Goal: Communication & Community: Answer question/provide support

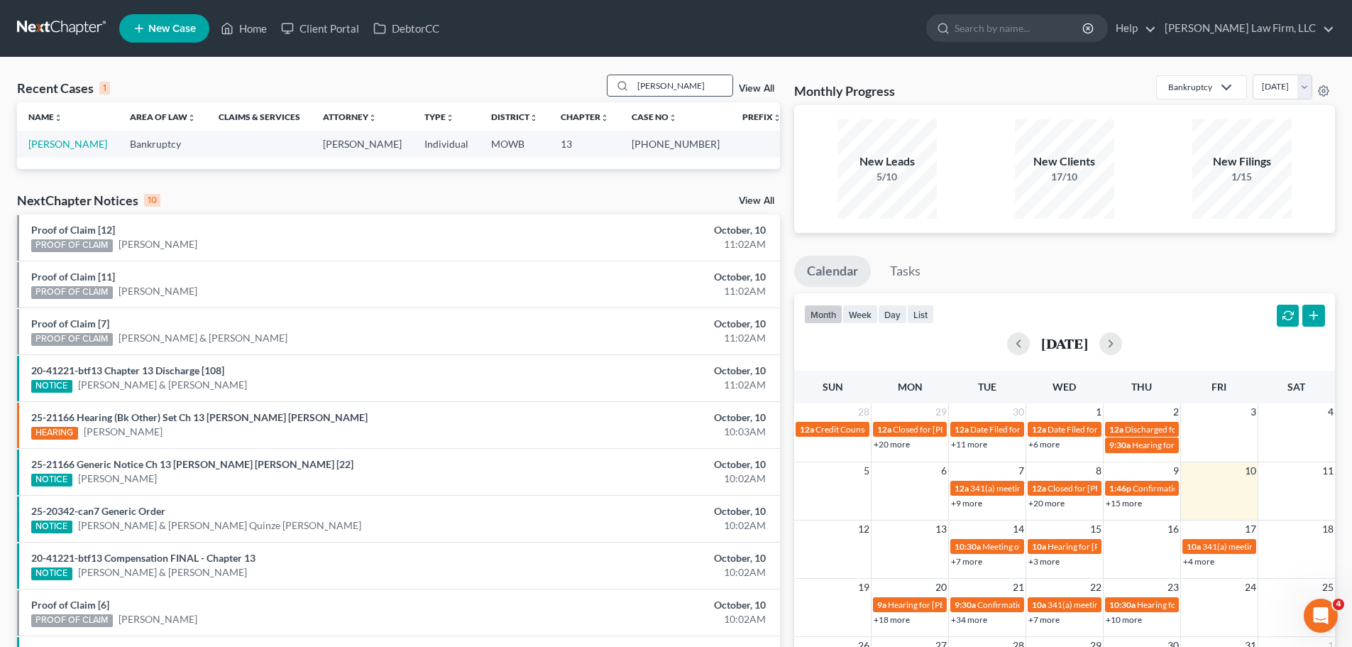
click at [678, 79] on input "[PERSON_NAME]" at bounding box center [682, 85] width 99 height 21
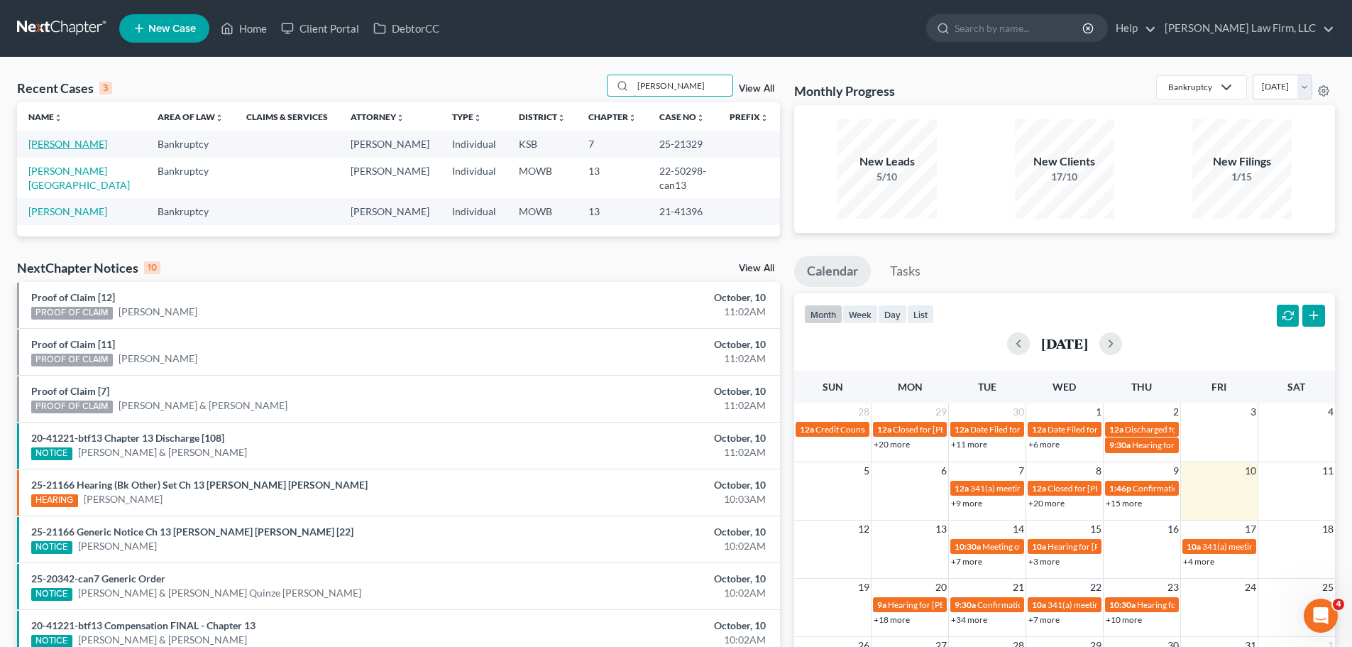
type input "[PERSON_NAME]"
click at [78, 146] on link "[PERSON_NAME]" at bounding box center [67, 144] width 79 height 12
select select "4"
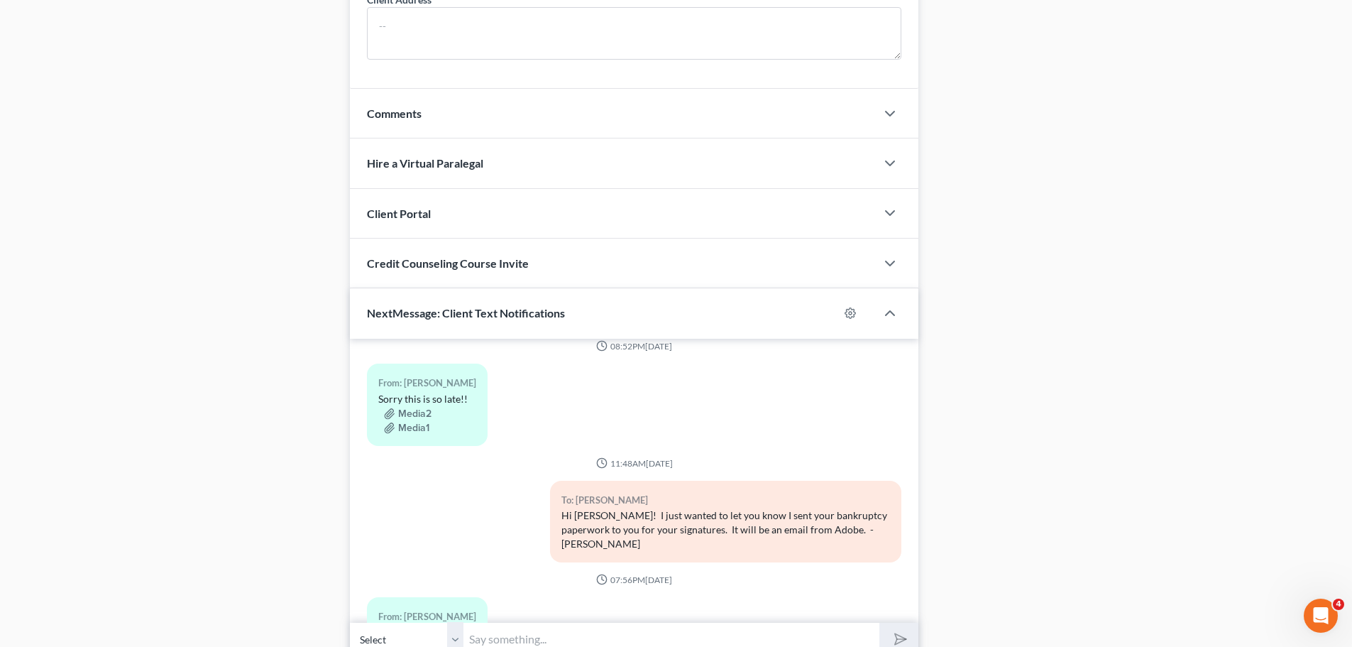
scroll to position [1194, 0]
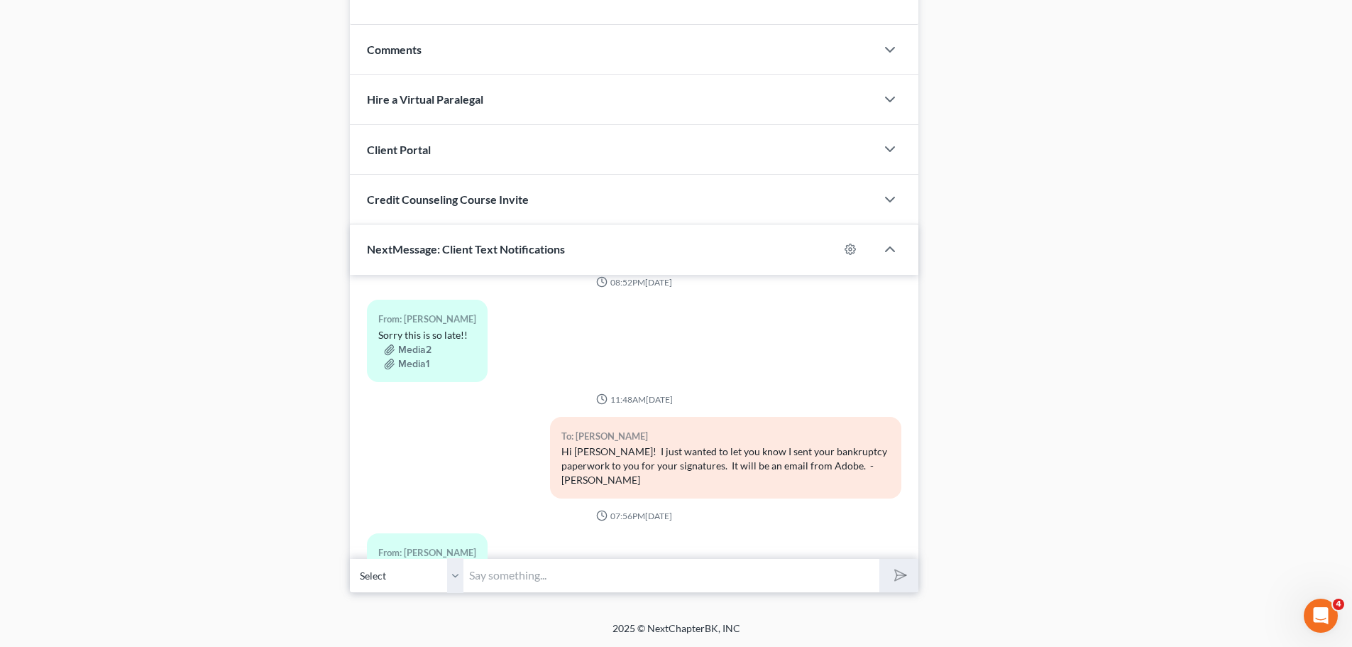
click at [455, 583] on select "Select [PHONE_NUMBER] - [PERSON_NAME]" at bounding box center [407, 575] width 114 height 35
click at [525, 571] on input "text" at bounding box center [671, 575] width 416 height 35
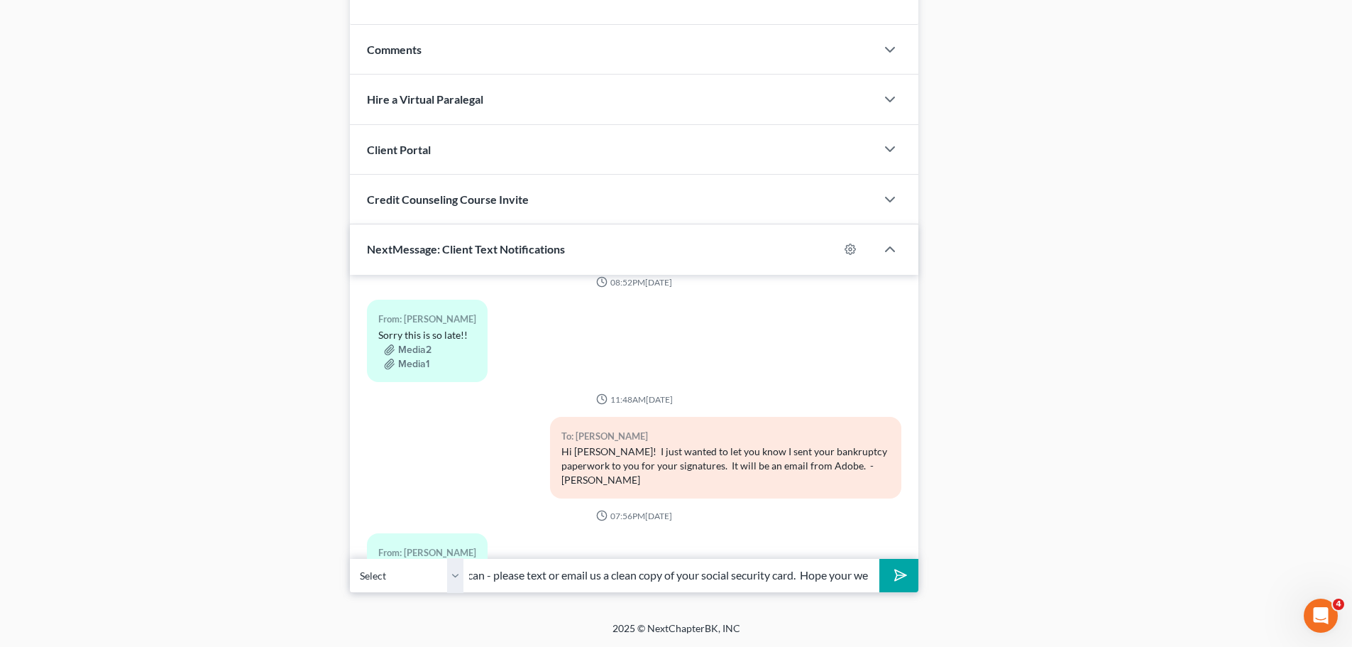
scroll to position [0, 310]
type input "[PERSON_NAME] with [PERSON_NAME] Law here, when you can - please text or email …"
click at [879, 559] on button "submit" at bounding box center [898, 575] width 39 height 33
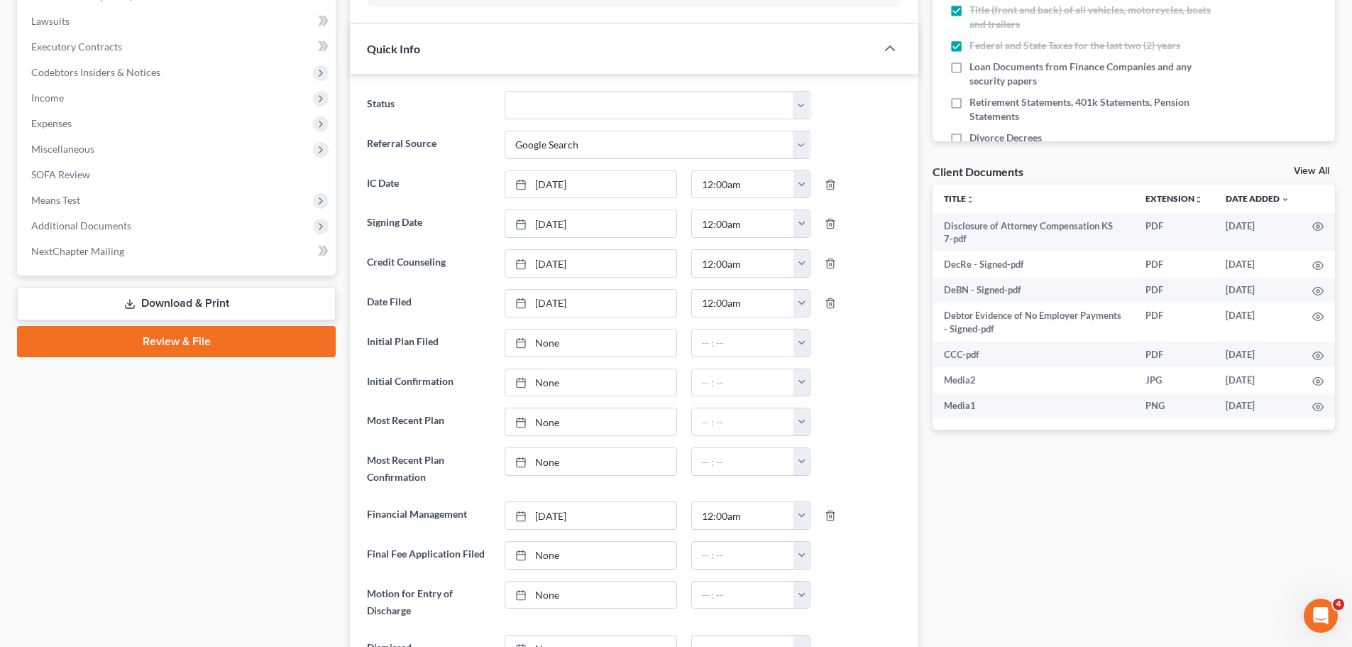
scroll to position [0, 0]
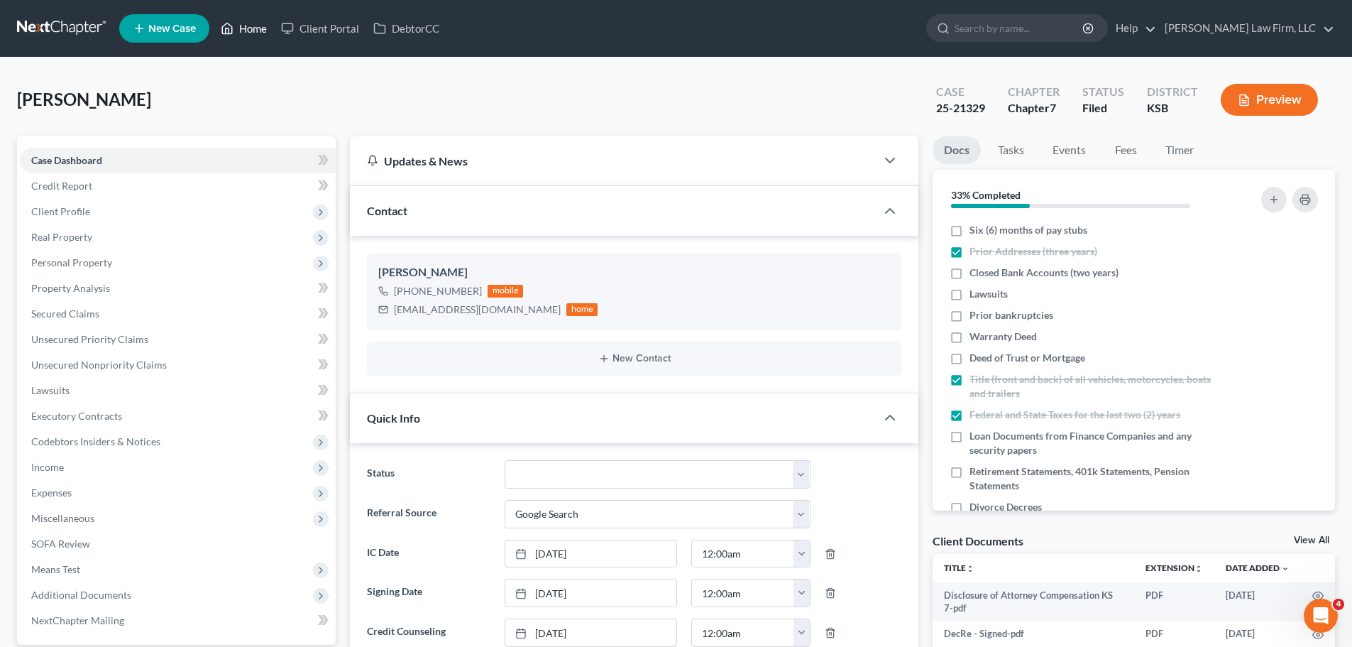
click at [265, 26] on link "Home" at bounding box center [244, 29] width 60 height 26
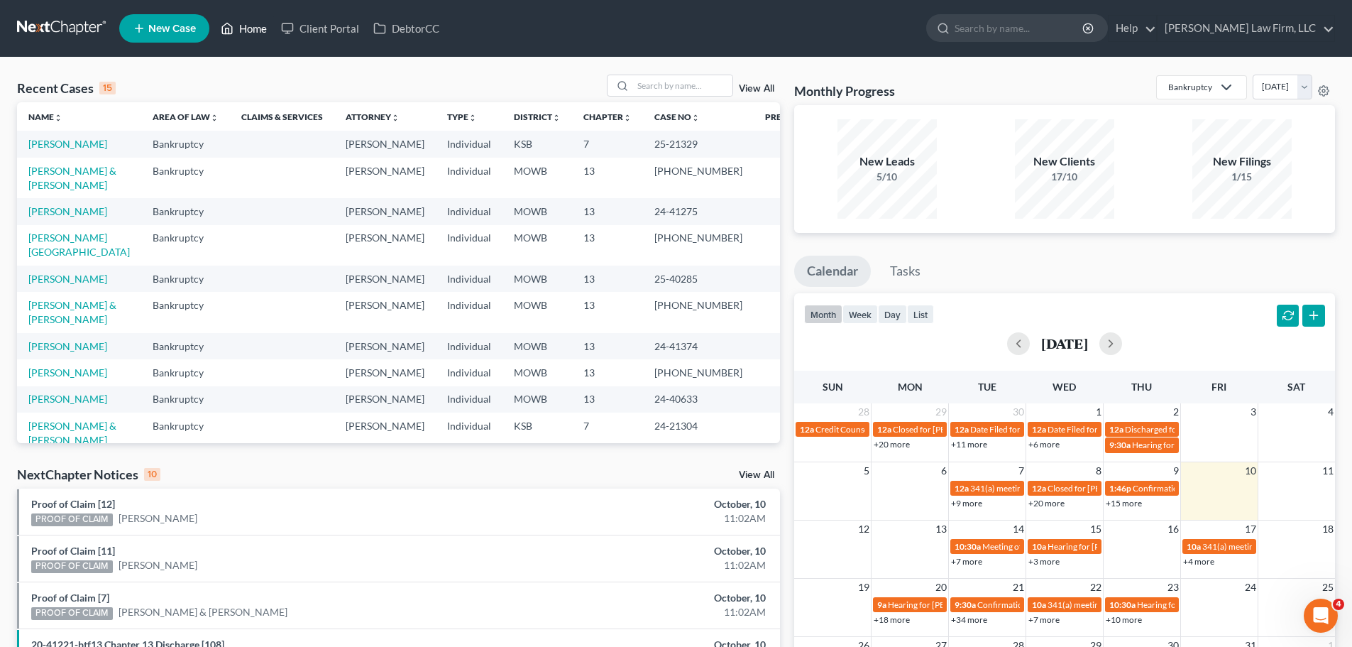
click at [259, 29] on link "Home" at bounding box center [244, 29] width 60 height 26
click at [692, 92] on input "search" at bounding box center [682, 85] width 99 height 21
type input "[PERSON_NAME]"
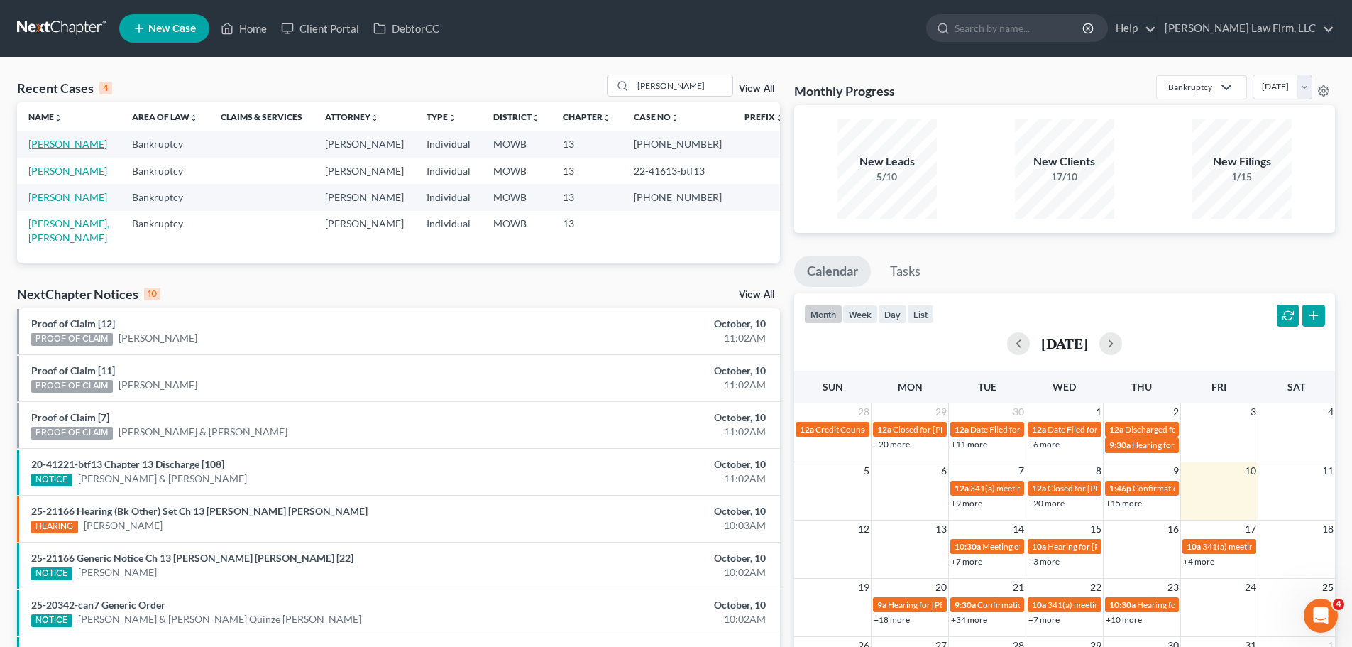
click at [81, 146] on link "[PERSON_NAME]" at bounding box center [67, 144] width 79 height 12
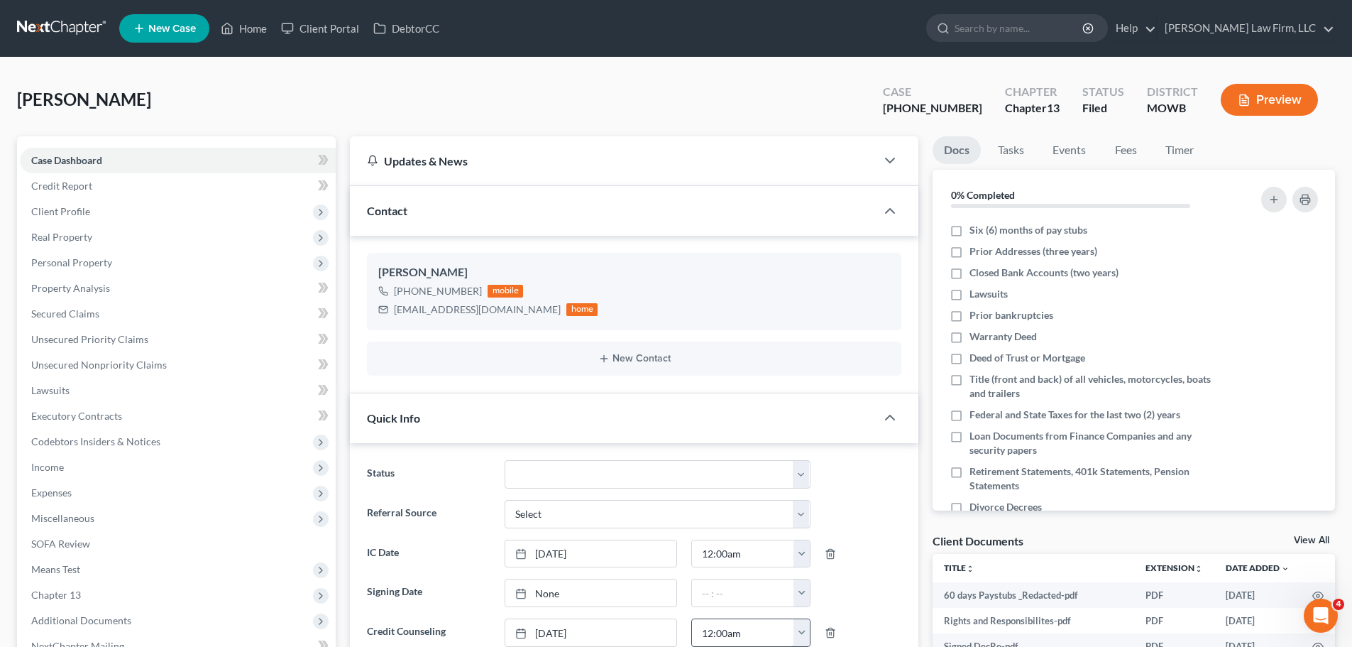
scroll to position [12300, 0]
click at [377, 92] on div "[PERSON_NAME] Upgraded Case [PHONE_NUMBER] Chapter Chapter 13 Status [GEOGRAPHI…" at bounding box center [676, 106] width 1318 height 62
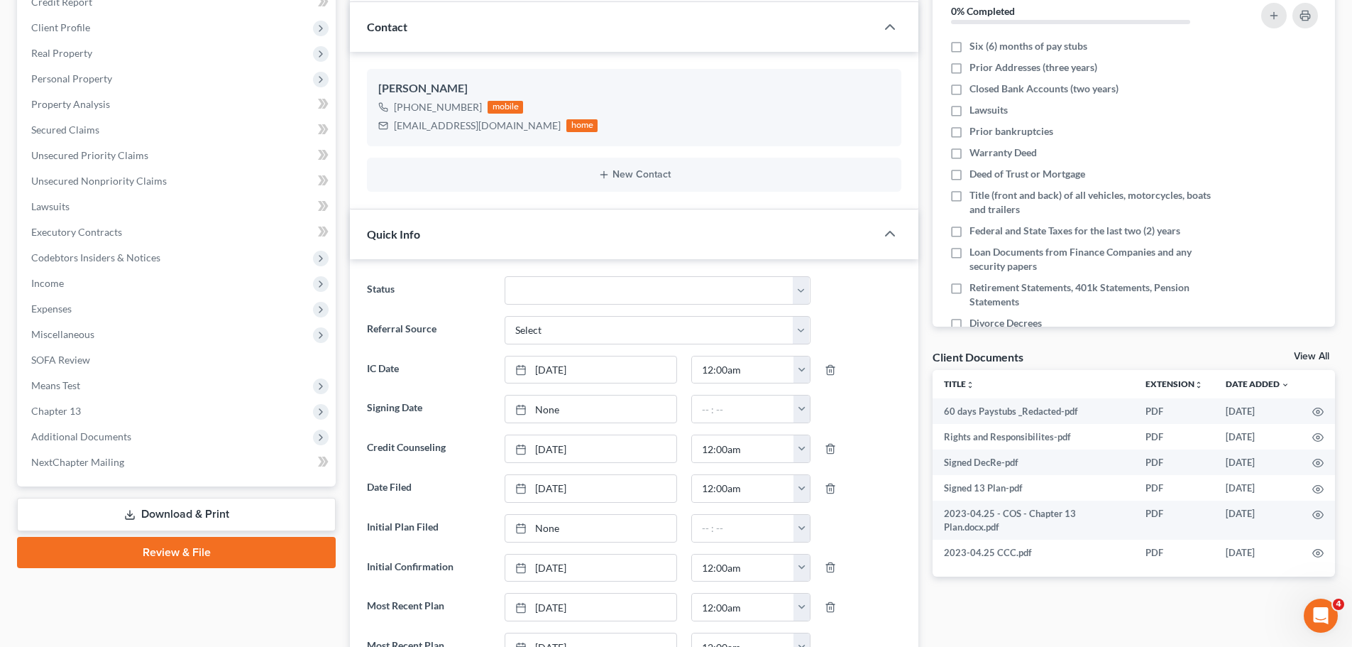
scroll to position [284, 0]
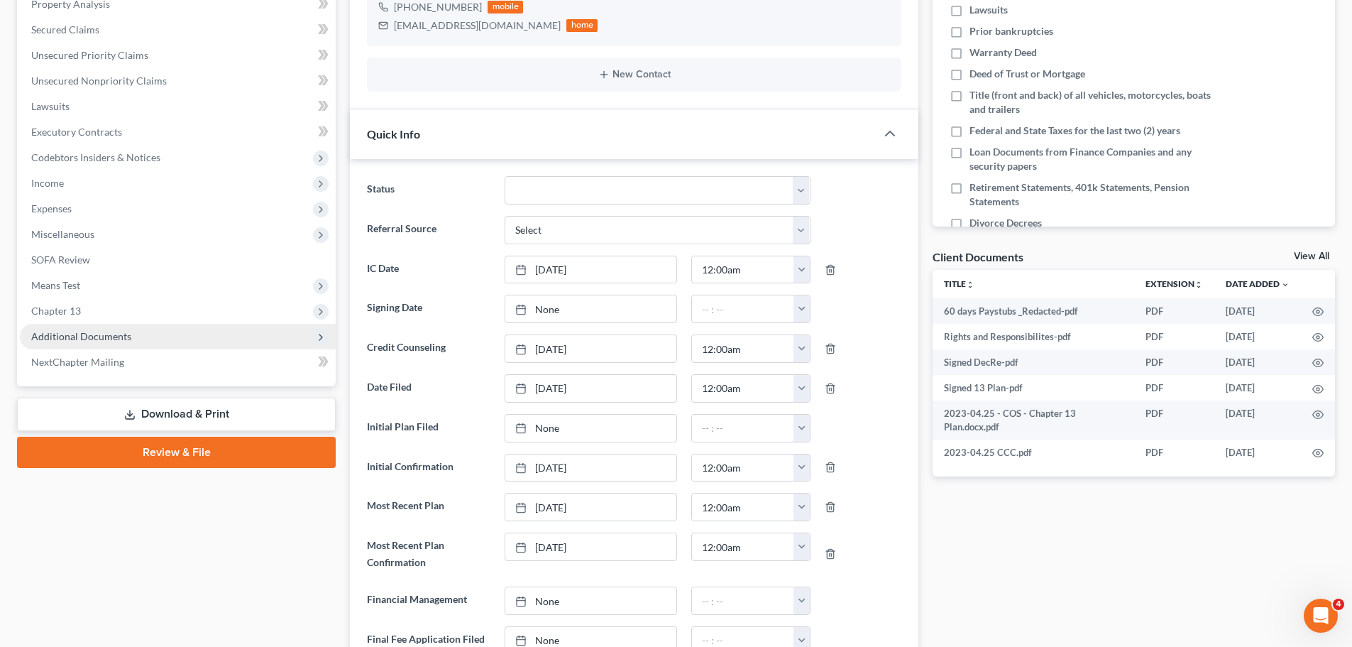
click at [126, 334] on span "Additional Documents" at bounding box center [81, 336] width 100 height 12
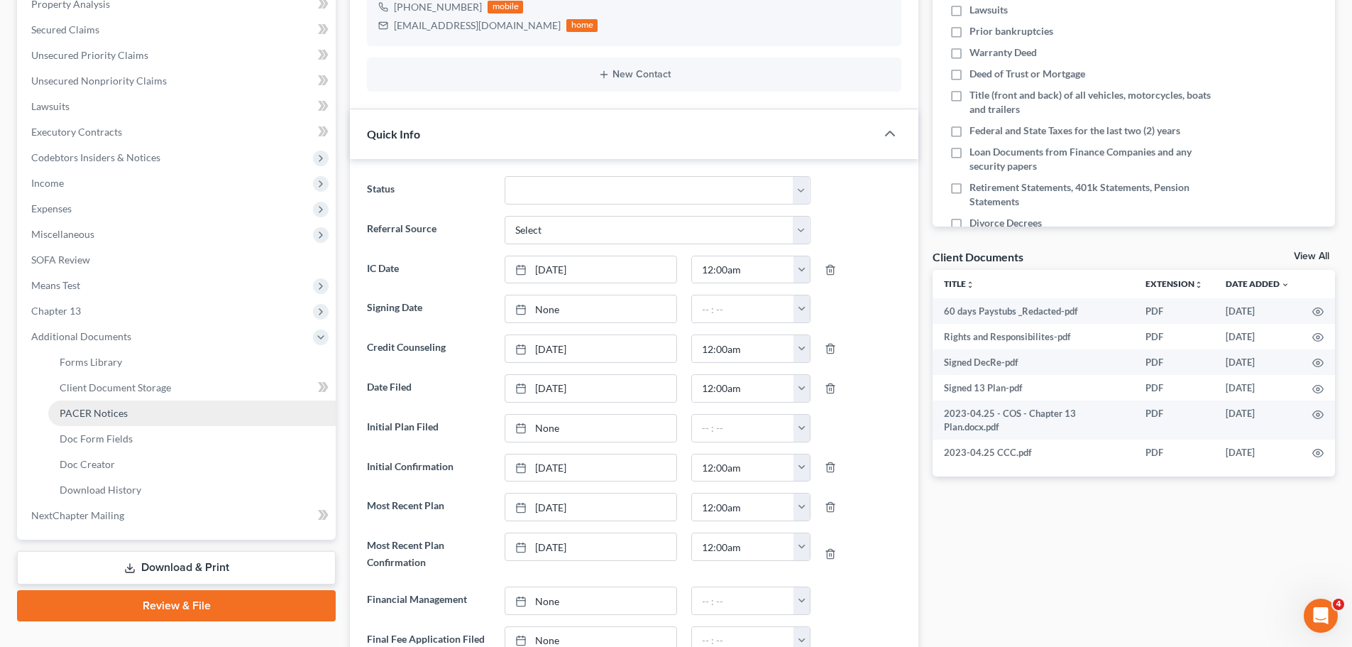
click at [125, 413] on span "PACER Notices" at bounding box center [94, 413] width 68 height 12
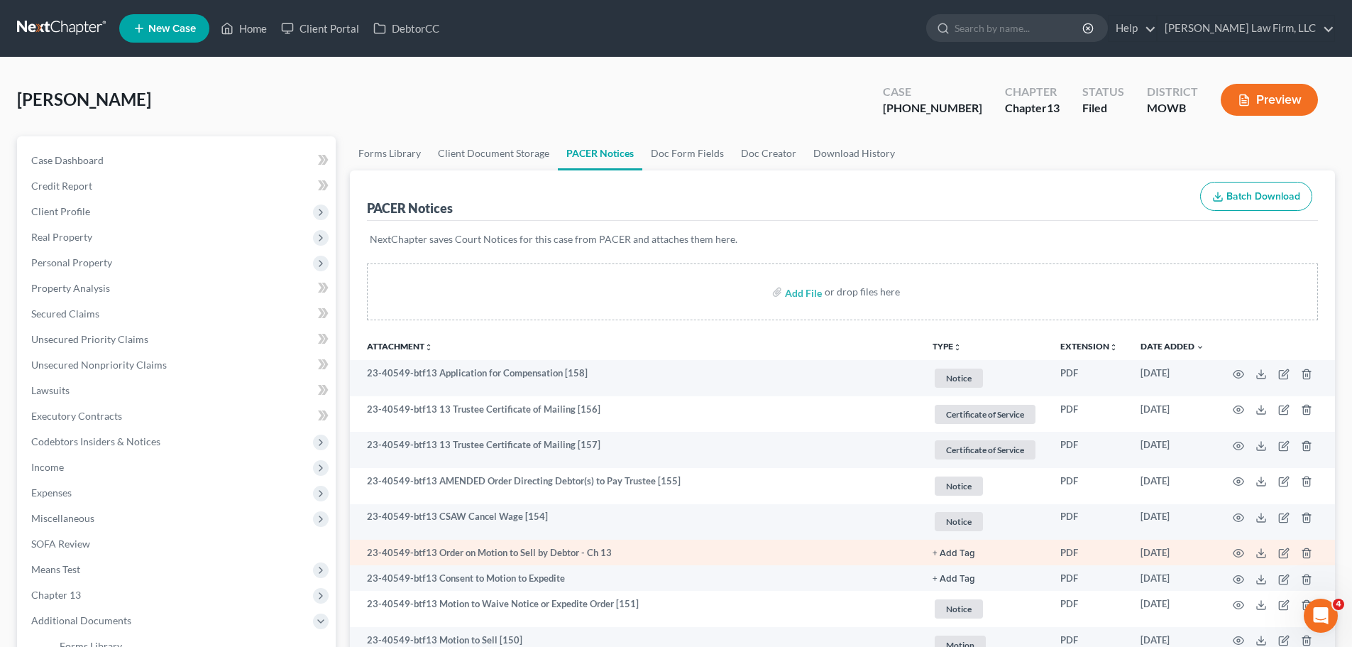
click at [973, 554] on link "+ Add Tag" at bounding box center [985, 552] width 105 height 13
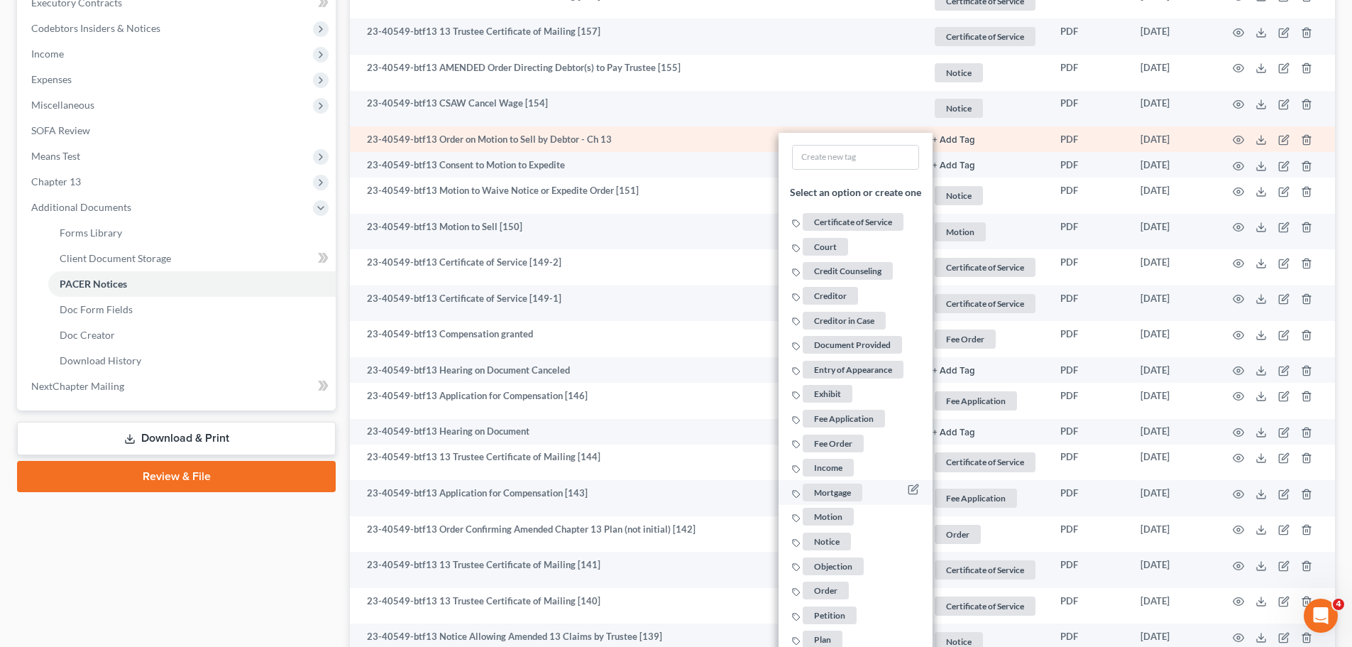
scroll to position [426, 0]
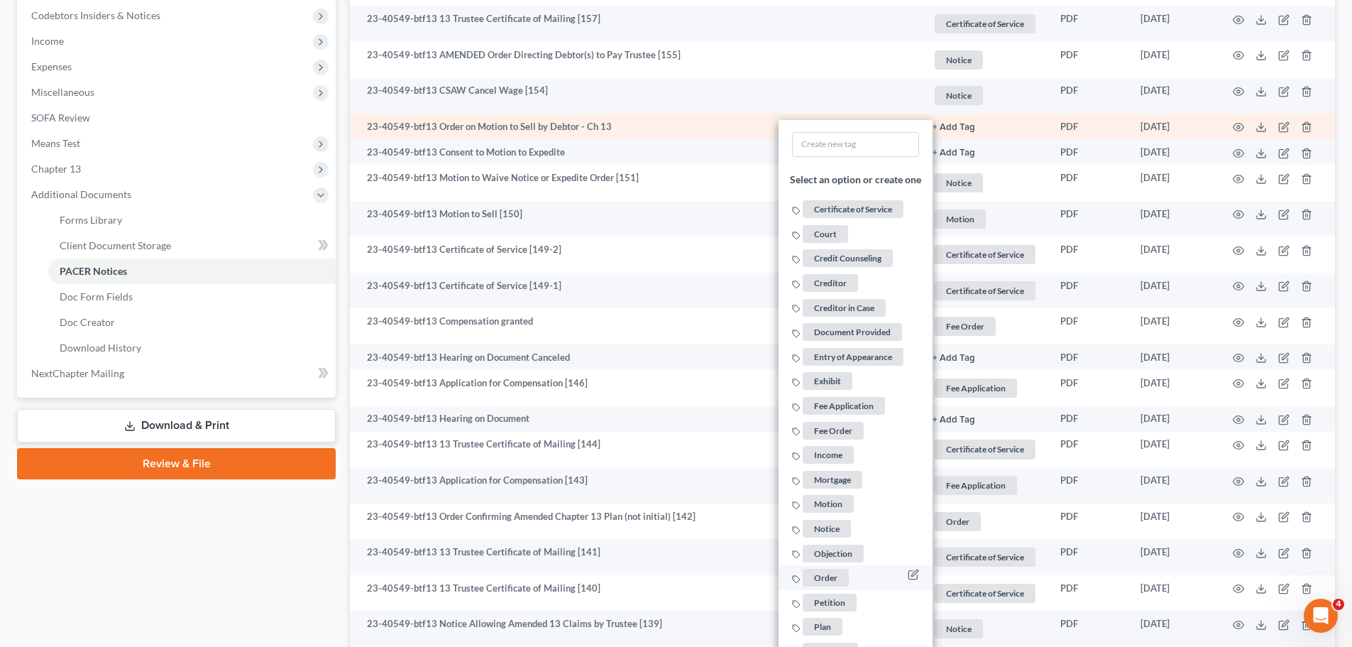
click at [834, 573] on span "Order" at bounding box center [826, 578] width 46 height 18
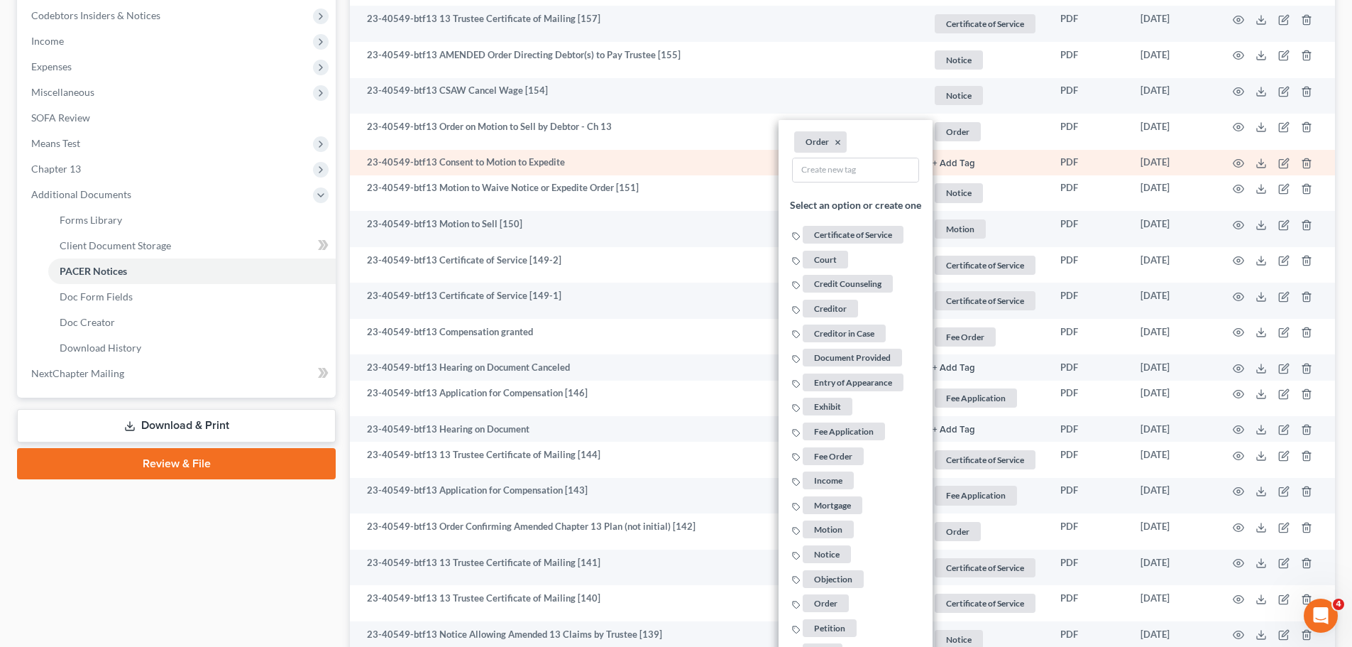
click at [962, 165] on button "+ Add Tag" at bounding box center [954, 163] width 43 height 9
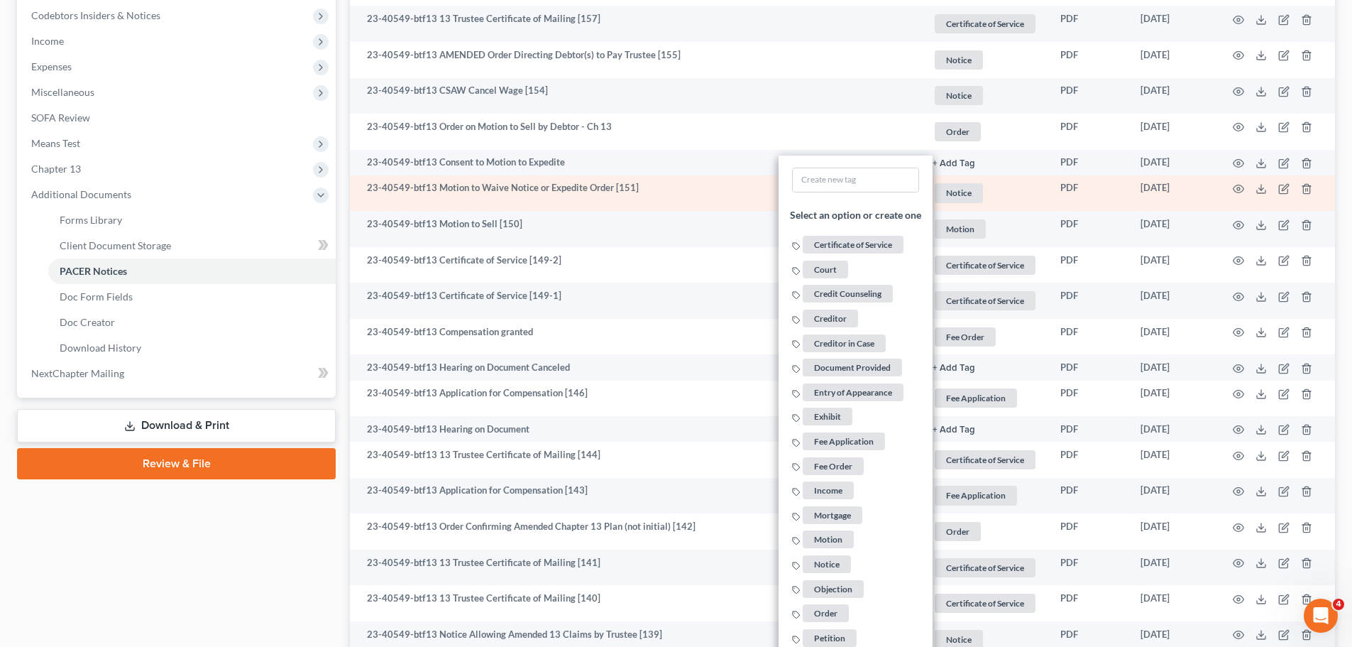
click at [965, 198] on span "Notice" at bounding box center [959, 192] width 48 height 19
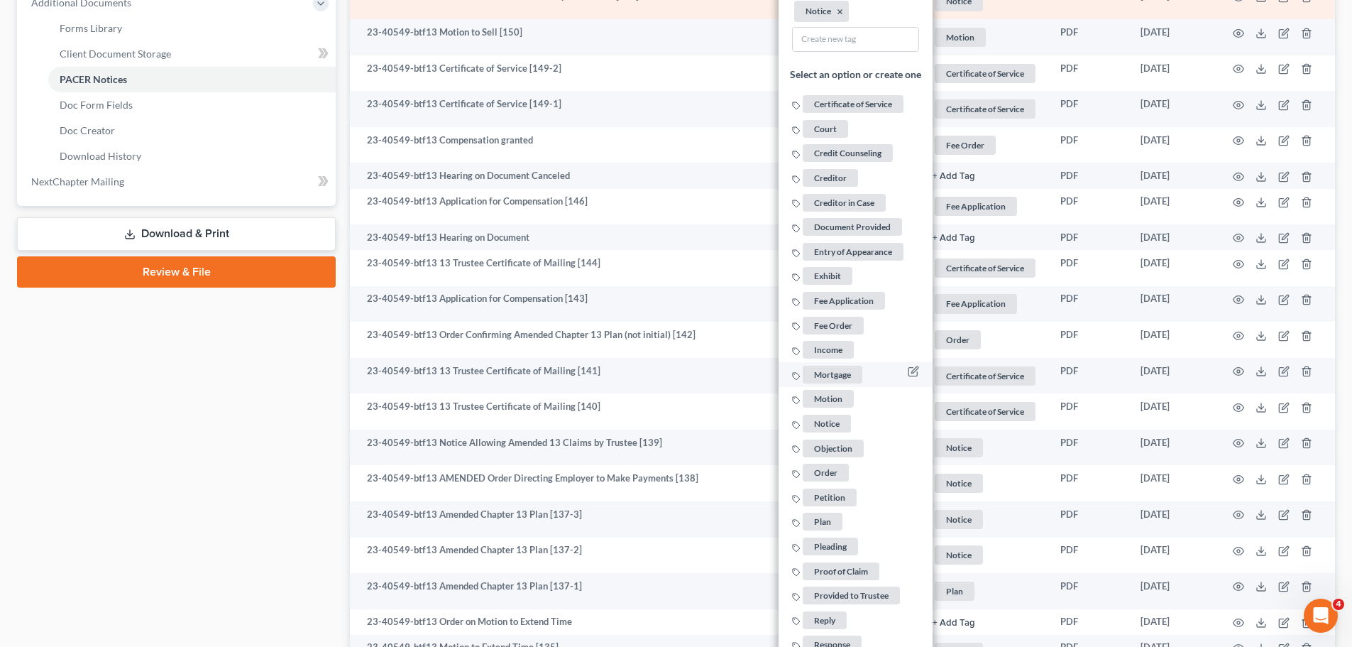
scroll to position [639, 0]
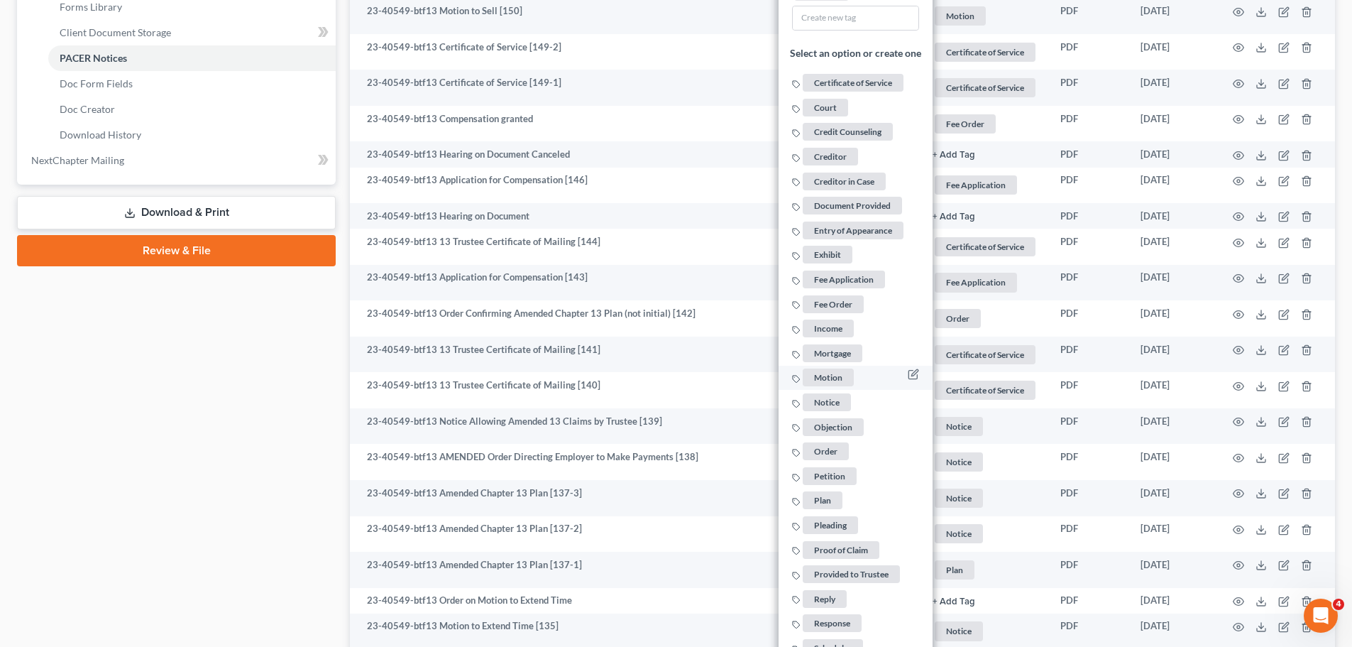
click at [837, 370] on span "Motion" at bounding box center [828, 378] width 51 height 18
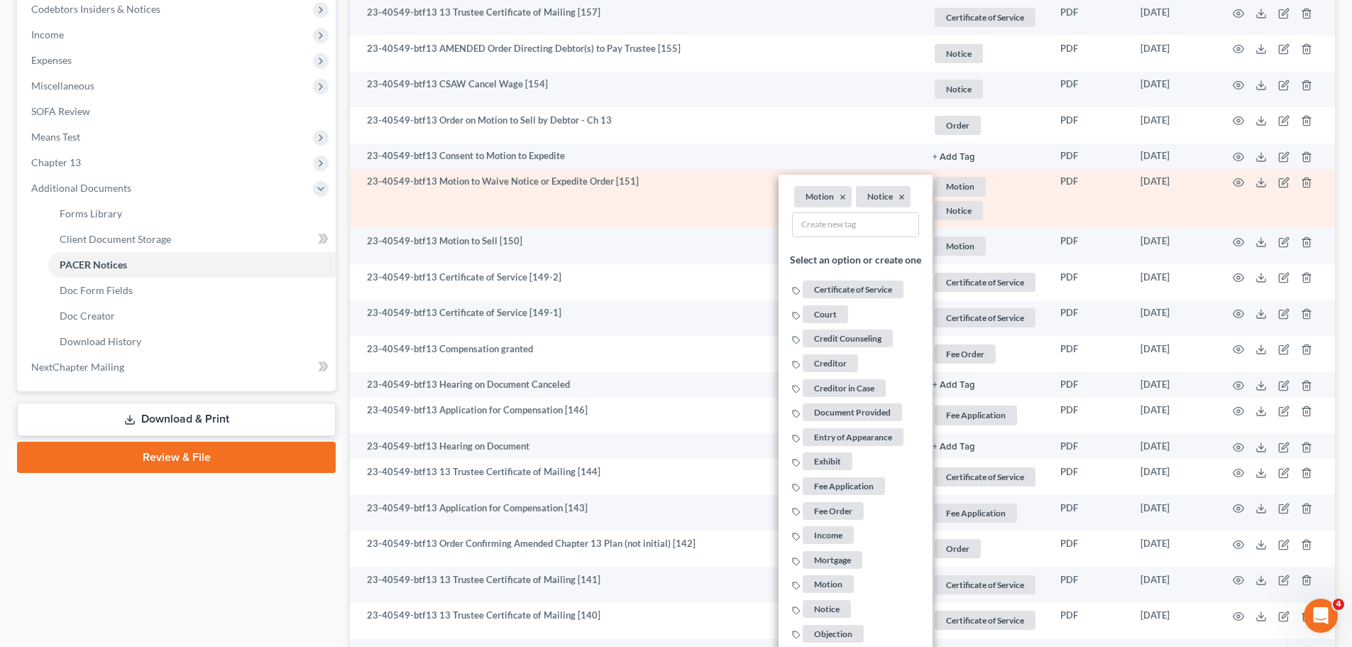
scroll to position [426, 0]
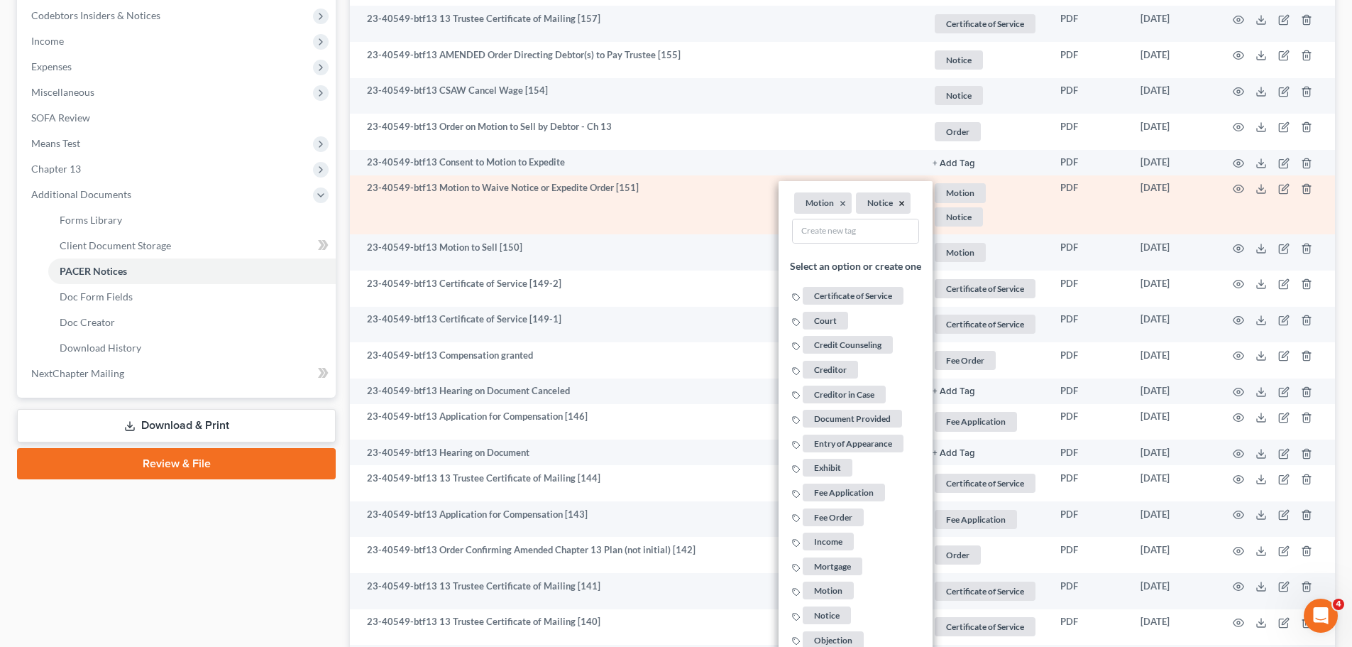
click at [899, 209] on button "×" at bounding box center [902, 203] width 6 height 13
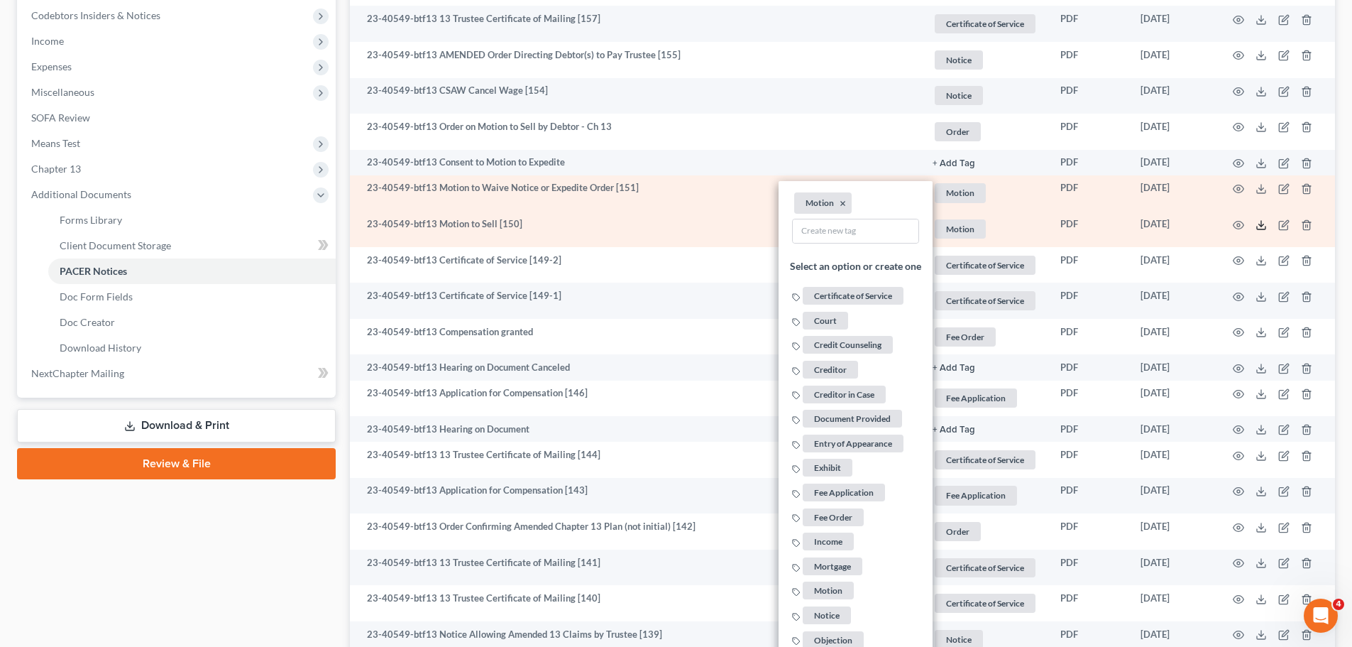
click at [1261, 223] on line at bounding box center [1261, 224] width 0 height 6
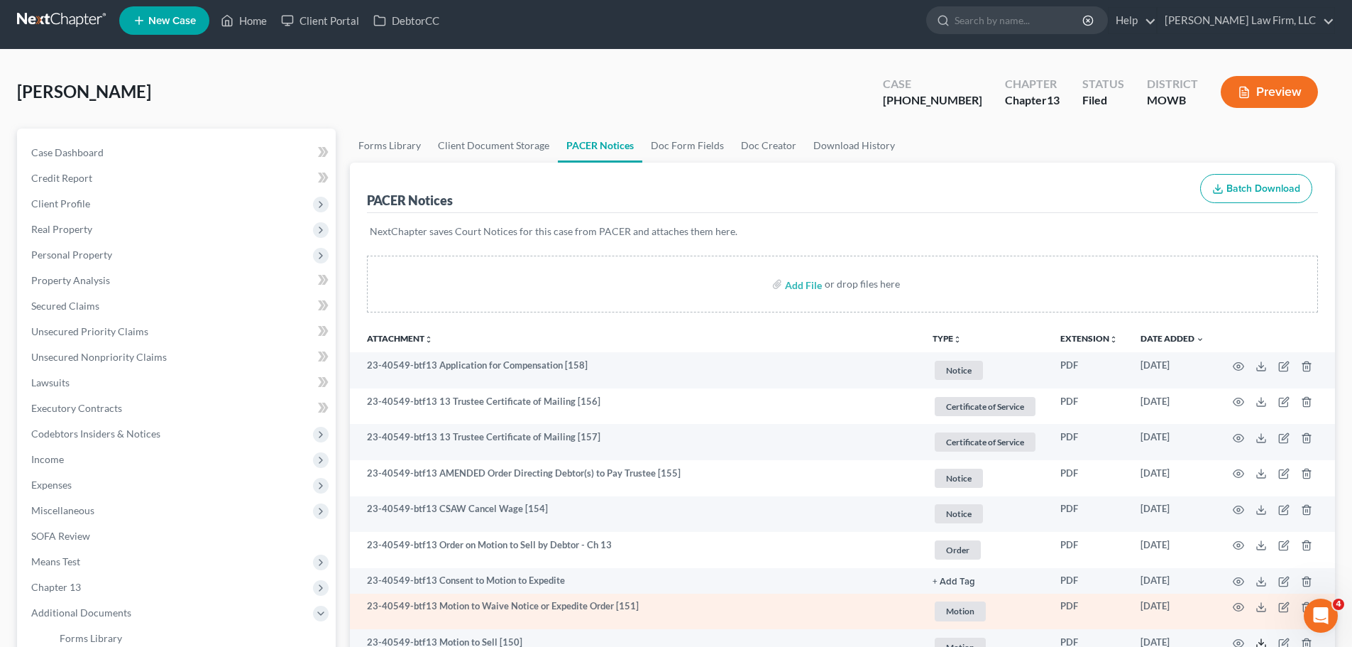
scroll to position [0, 0]
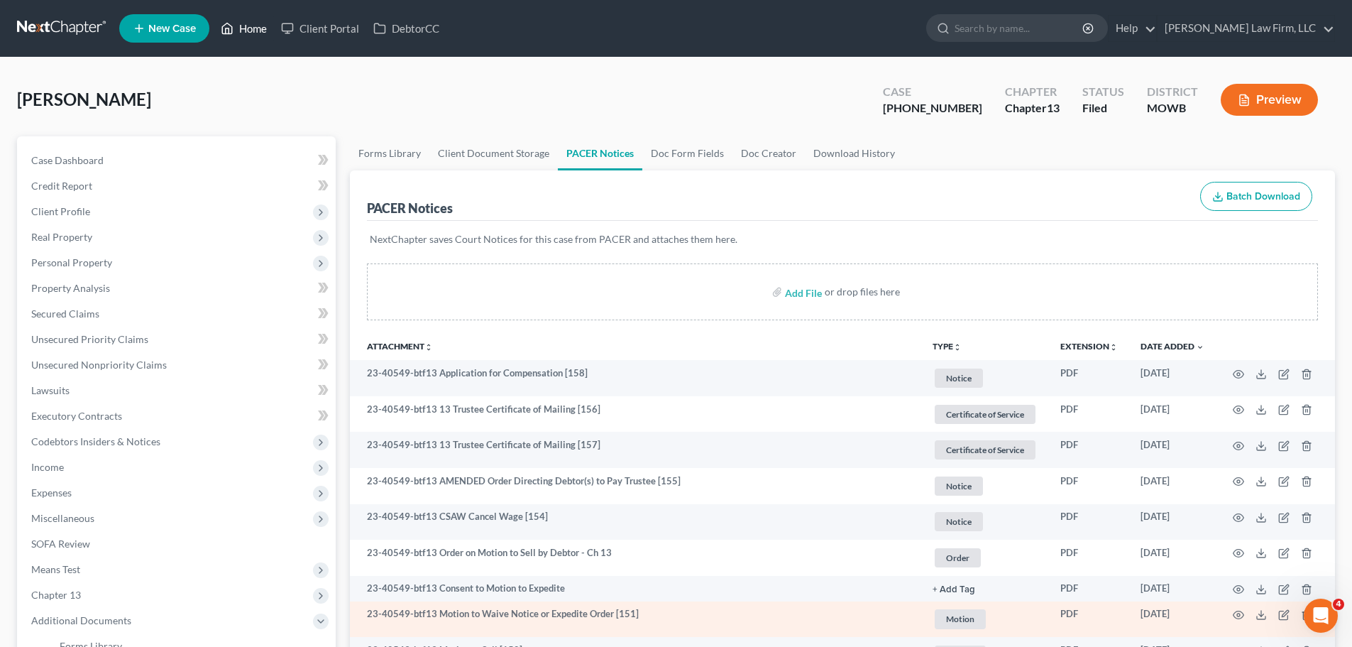
click at [250, 35] on link "Home" at bounding box center [244, 29] width 60 height 26
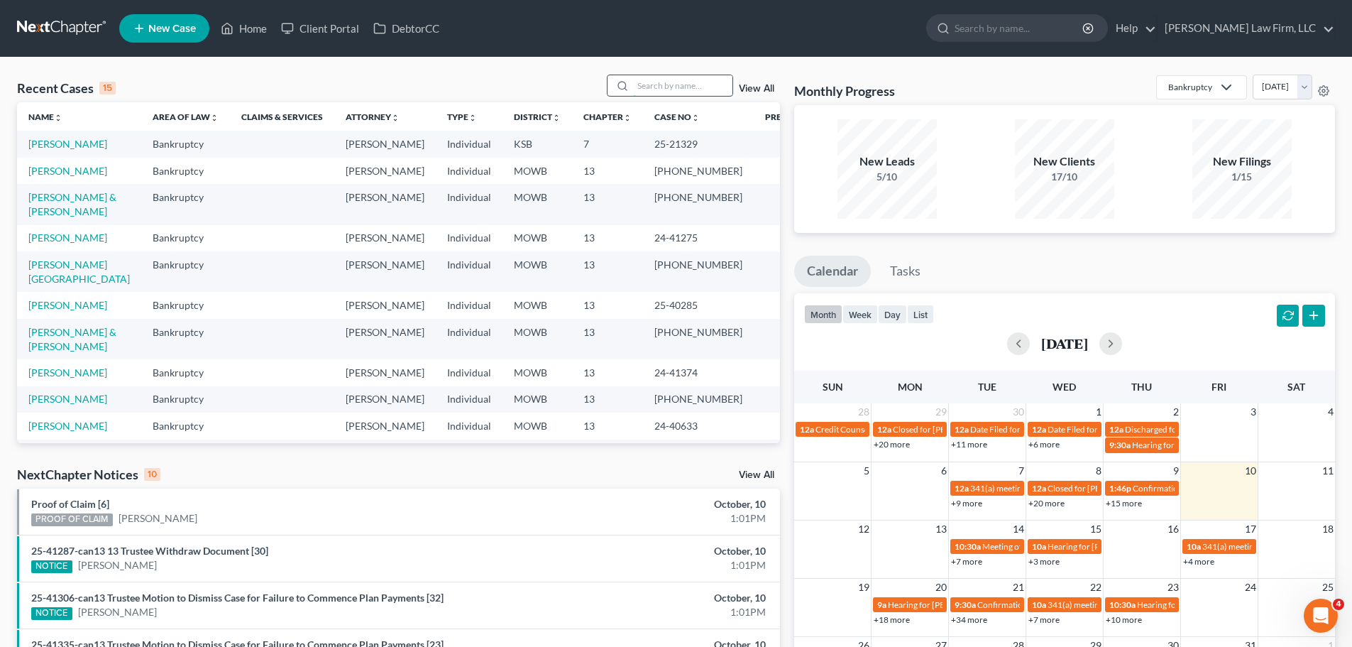
click at [680, 78] on input "search" at bounding box center [682, 85] width 99 height 21
type input "[PERSON_NAME]"
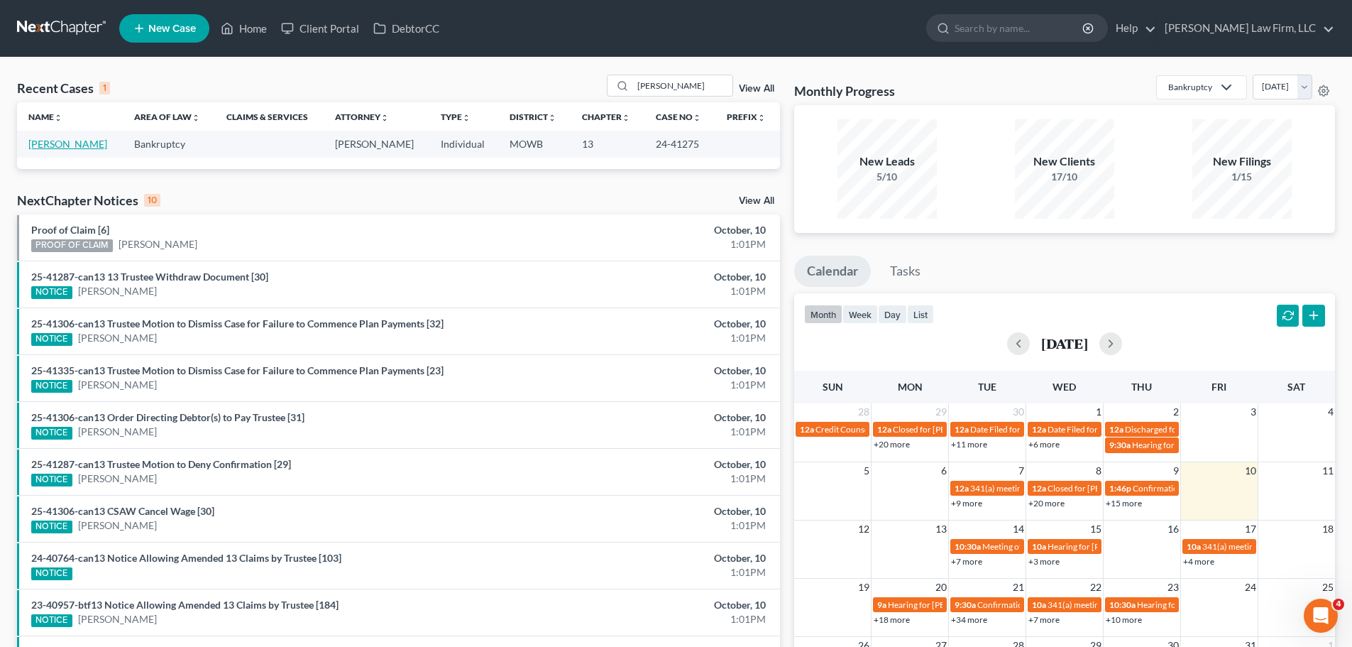
click at [60, 148] on link "[PERSON_NAME]" at bounding box center [67, 144] width 79 height 12
select select "3"
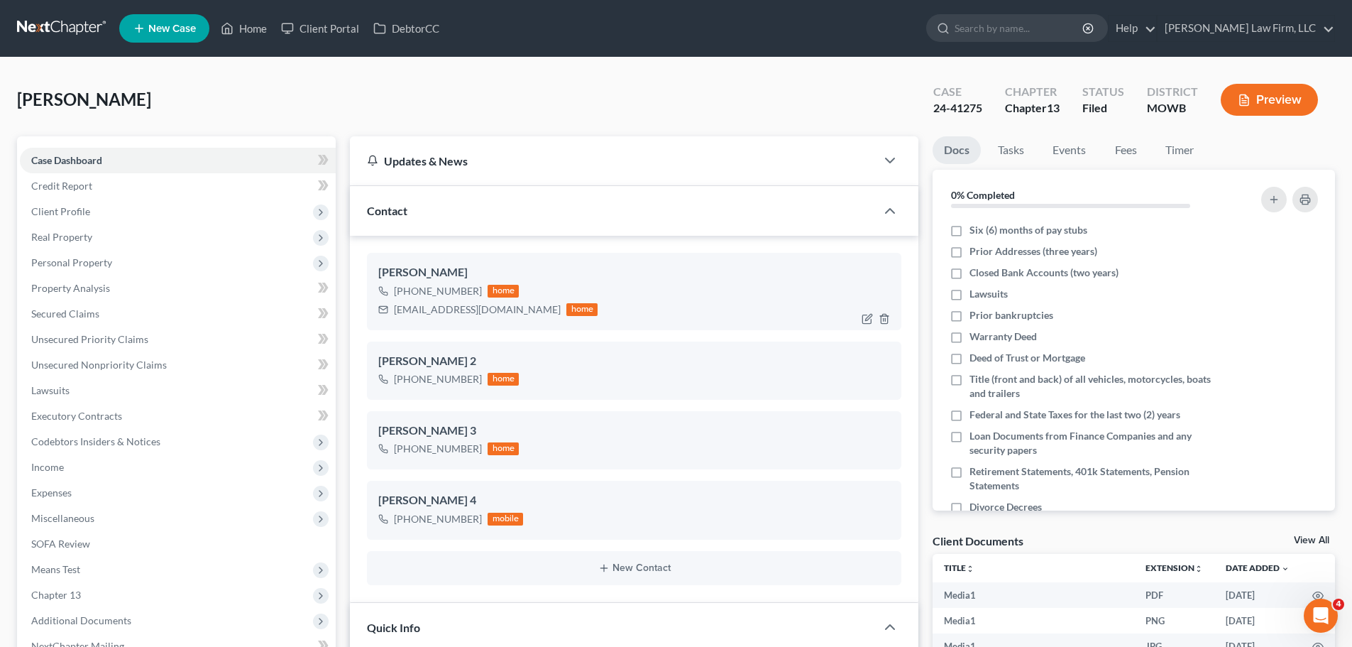
scroll to position [31653, 0]
drag, startPoint x: 549, startPoint y: 315, endPoint x: 394, endPoint y: 317, distance: 155.4
click at [394, 317] on div "[EMAIL_ADDRESS][DOMAIN_NAME] home" at bounding box center [487, 309] width 219 height 18
copy div "[EMAIL_ADDRESS][DOMAIN_NAME]"
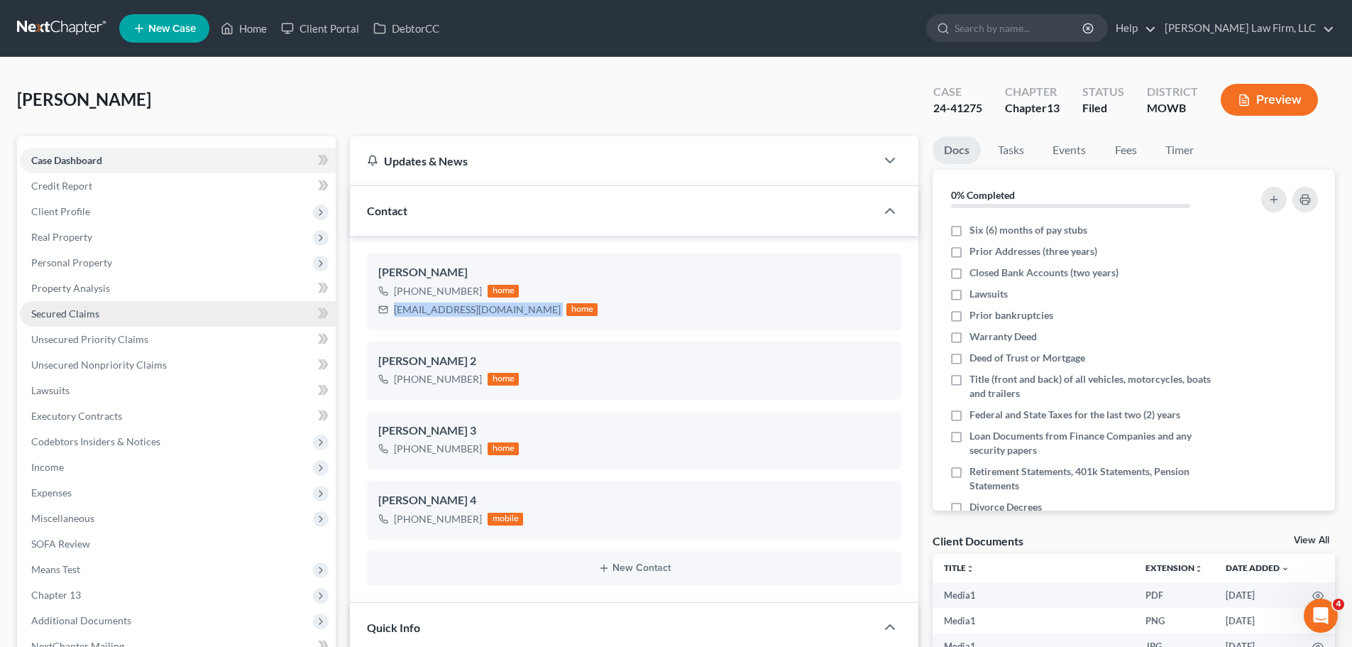
click at [84, 321] on link "Secured Claims" at bounding box center [178, 314] width 316 height 26
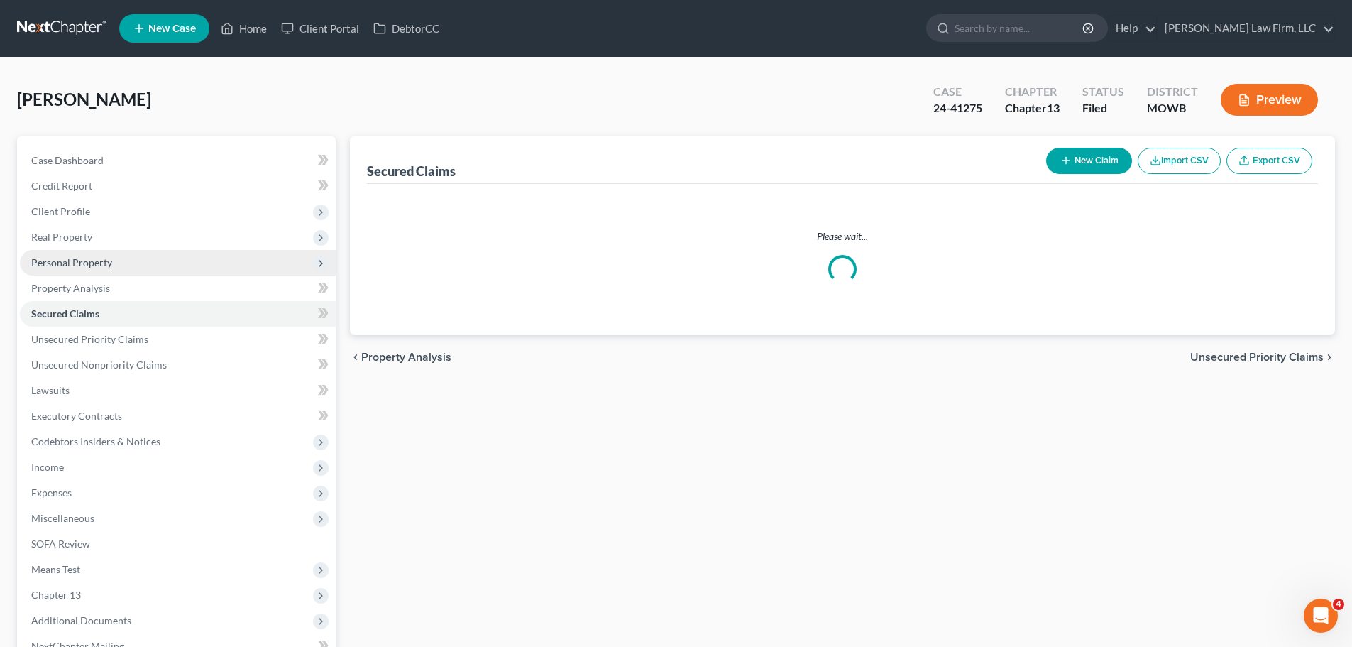
click at [113, 268] on span "Personal Property" at bounding box center [178, 263] width 316 height 26
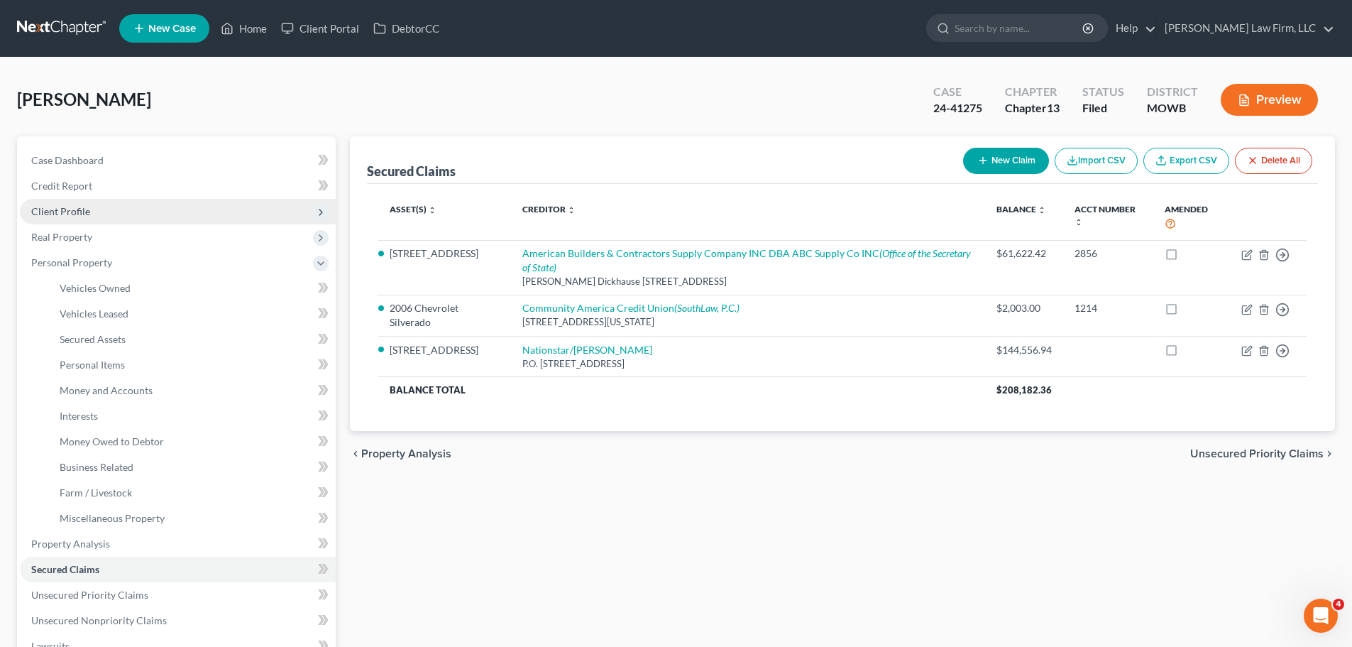
click at [109, 200] on span "Client Profile" at bounding box center [178, 212] width 316 height 26
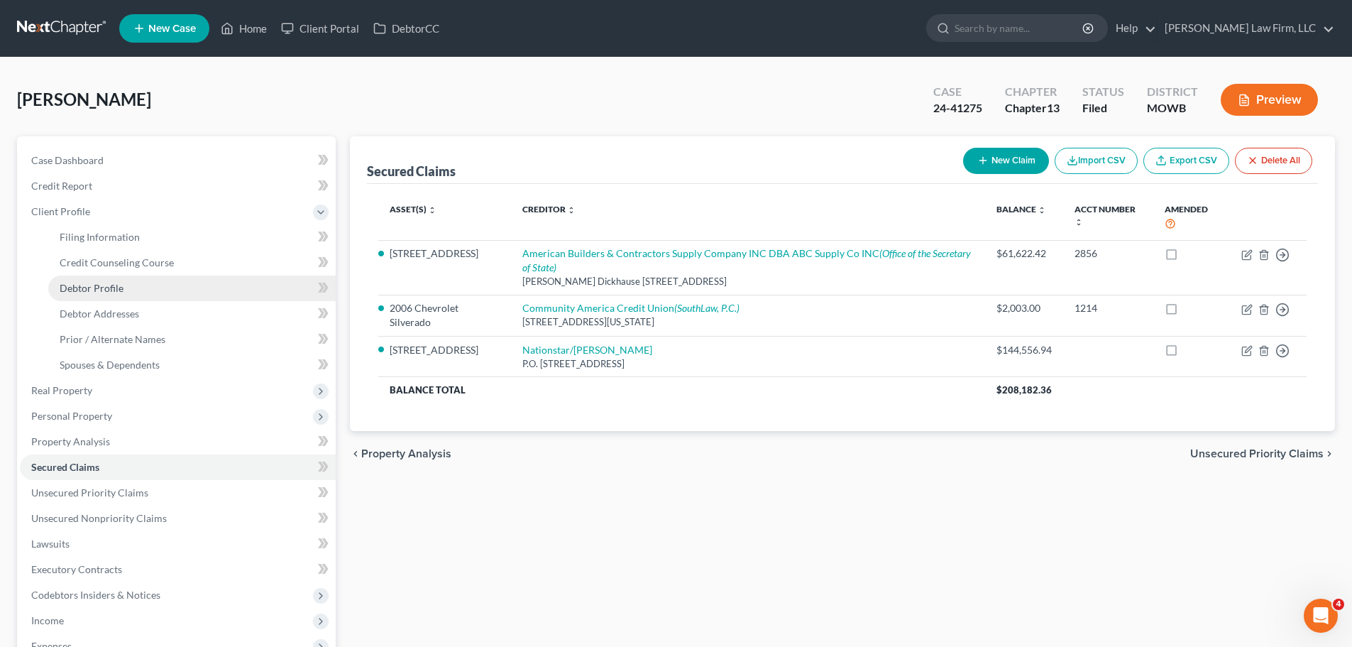
click at [130, 281] on link "Debtor Profile" at bounding box center [191, 288] width 287 height 26
select select "0"
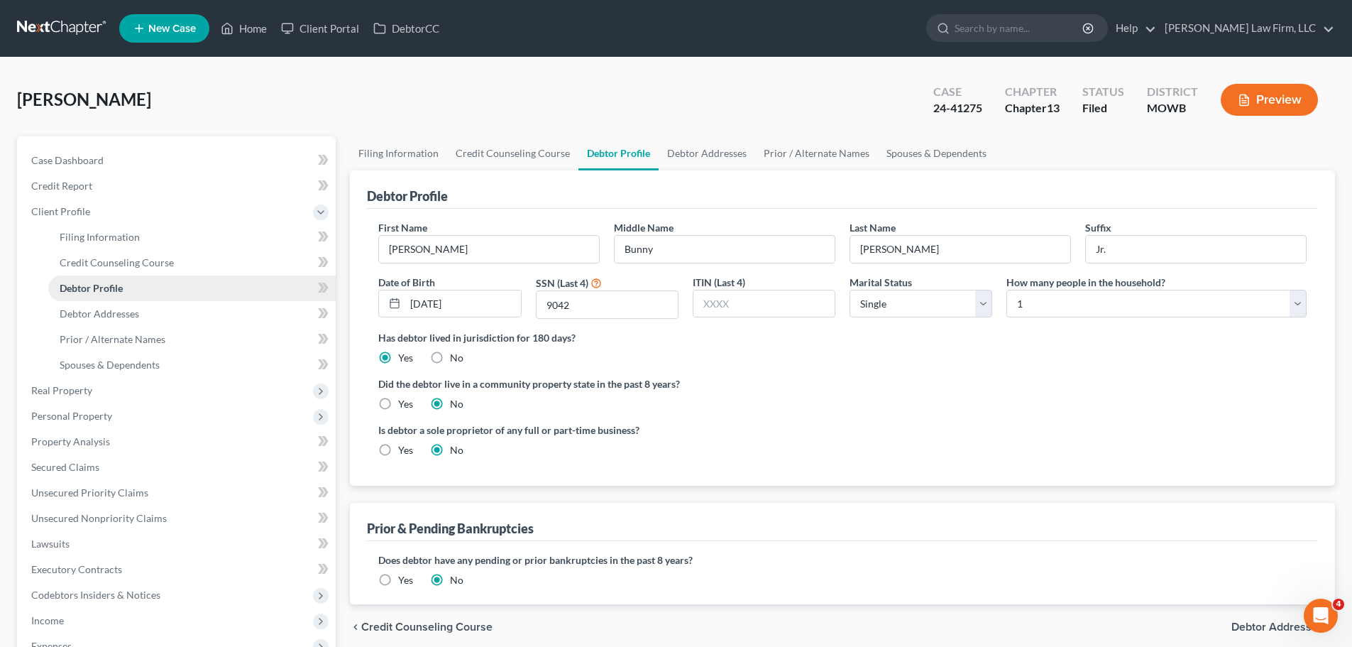
radio input "true"
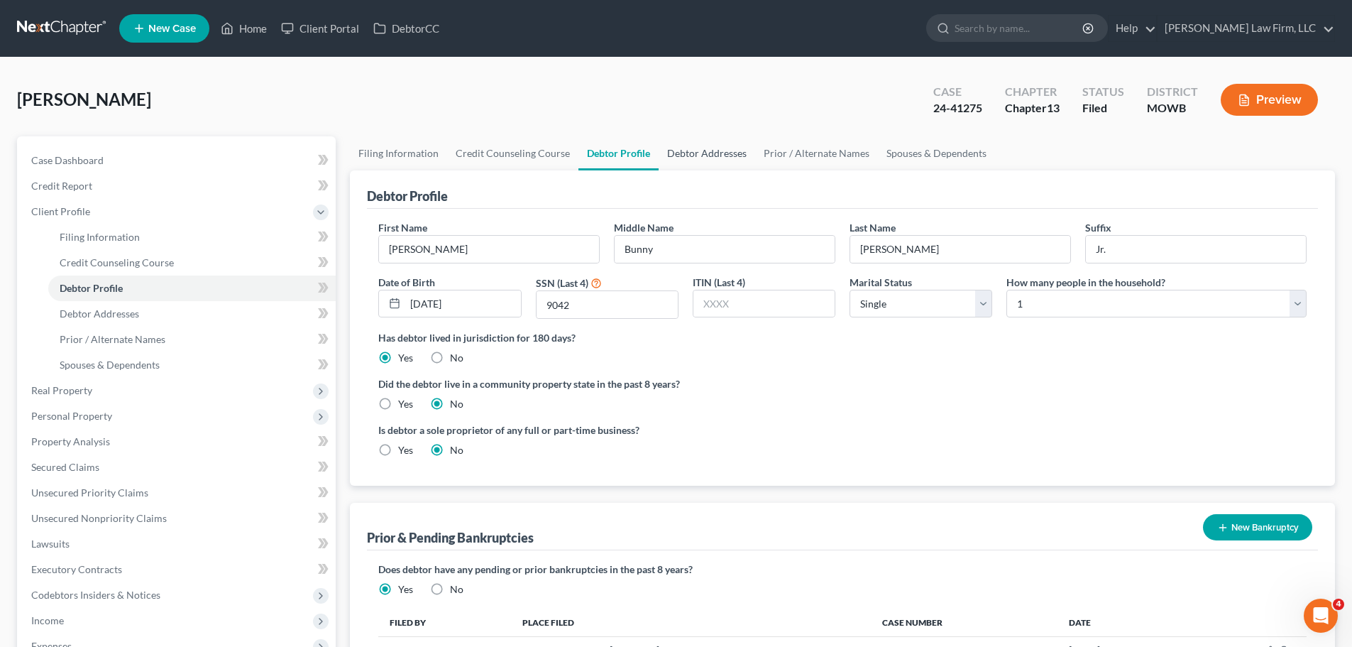
click at [727, 156] on link "Debtor Addresses" at bounding box center [707, 153] width 97 height 34
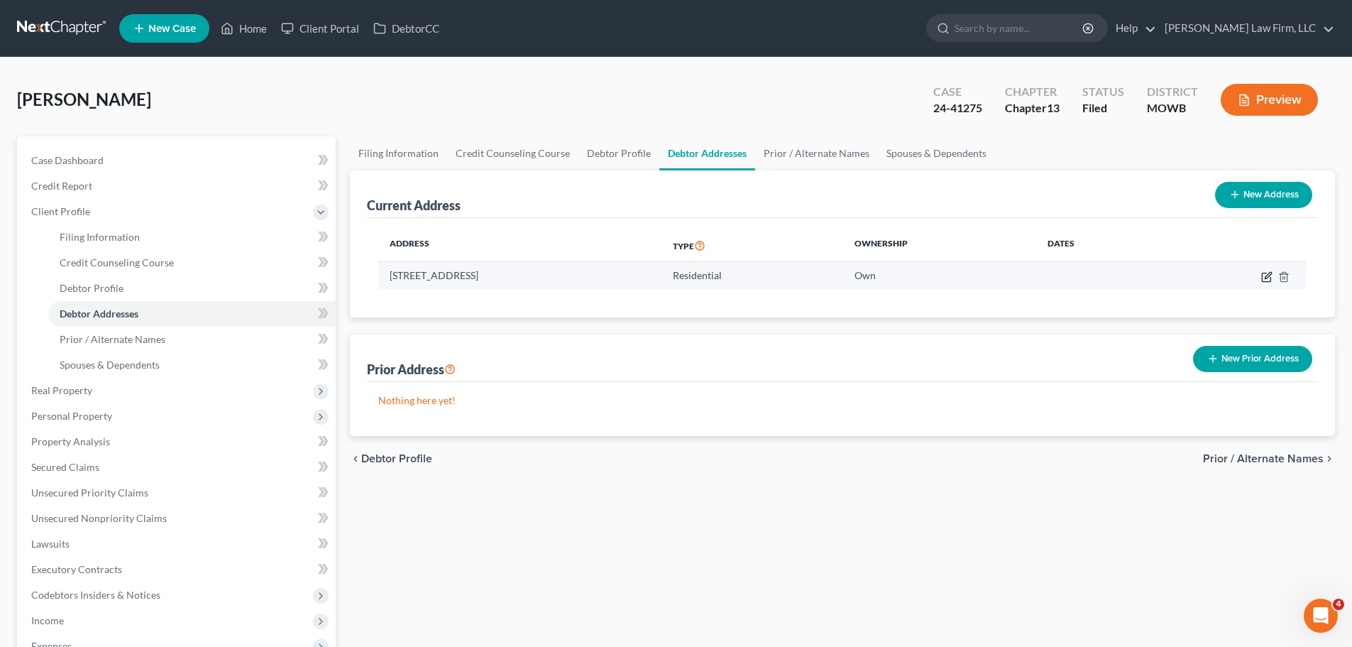
click at [1261, 275] on icon "button" at bounding box center [1266, 276] width 11 height 11
select select "26"
select select "0"
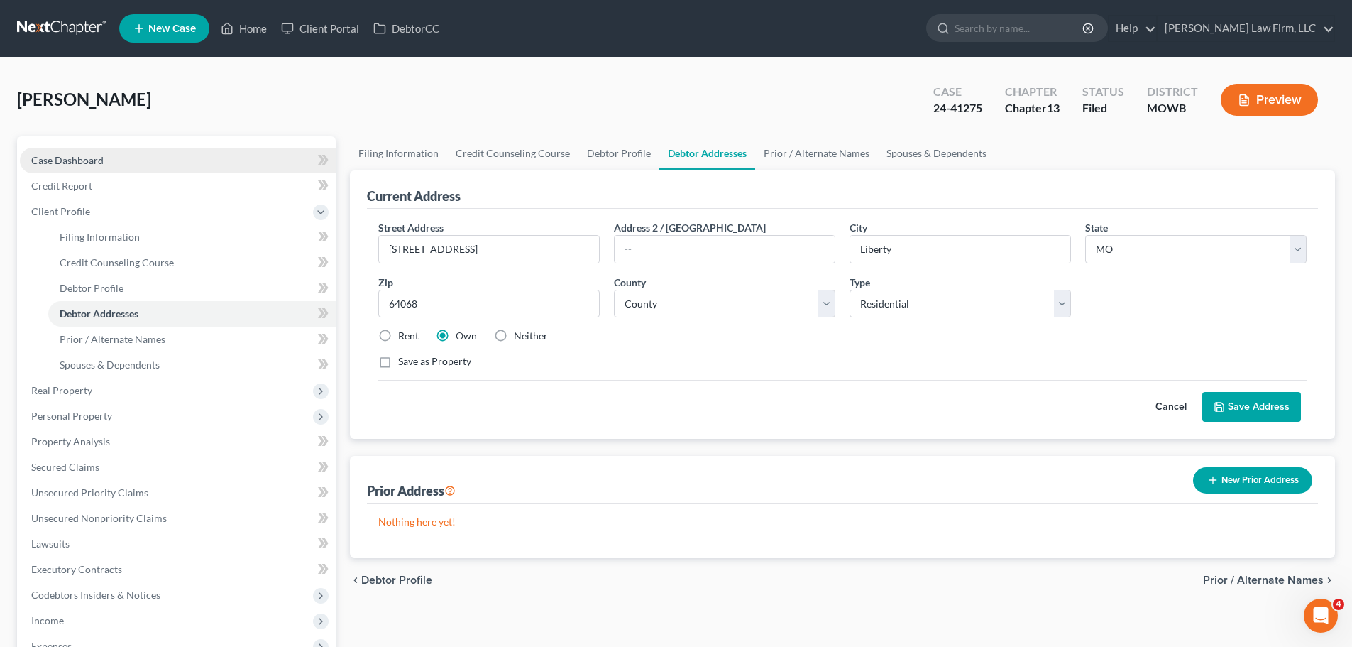
click at [111, 157] on link "Case Dashboard" at bounding box center [178, 161] width 316 height 26
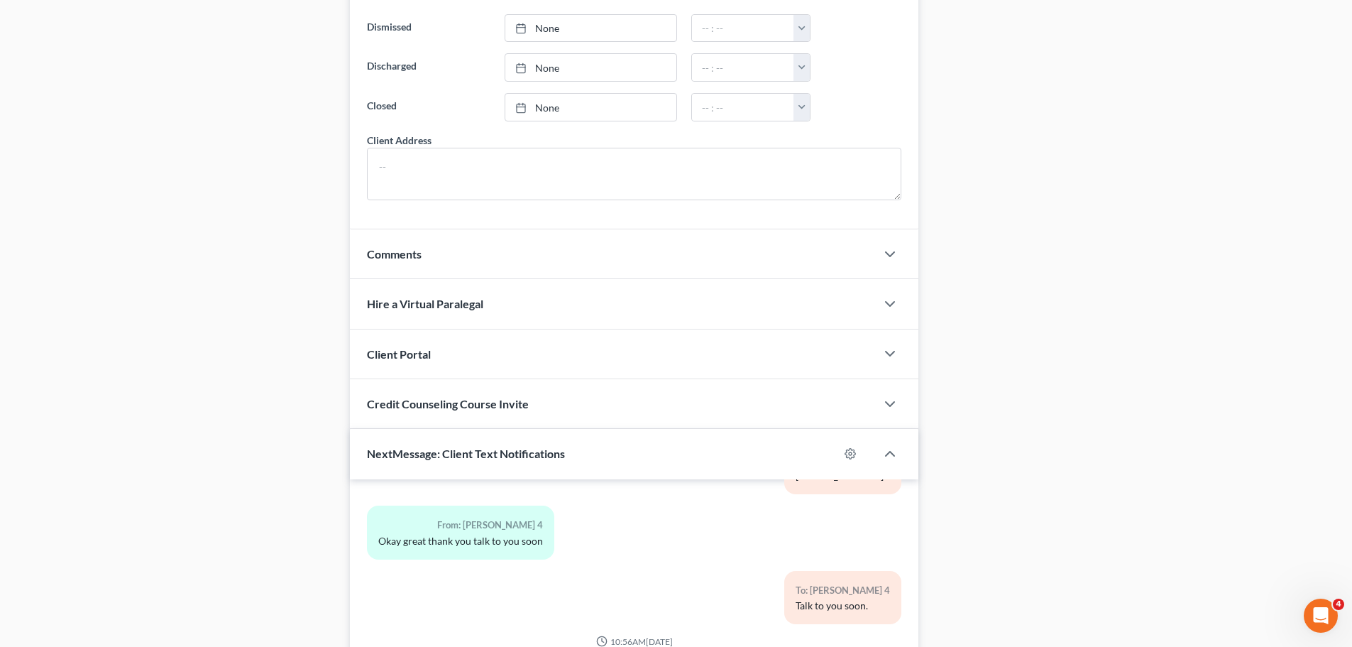
scroll to position [1403, 0]
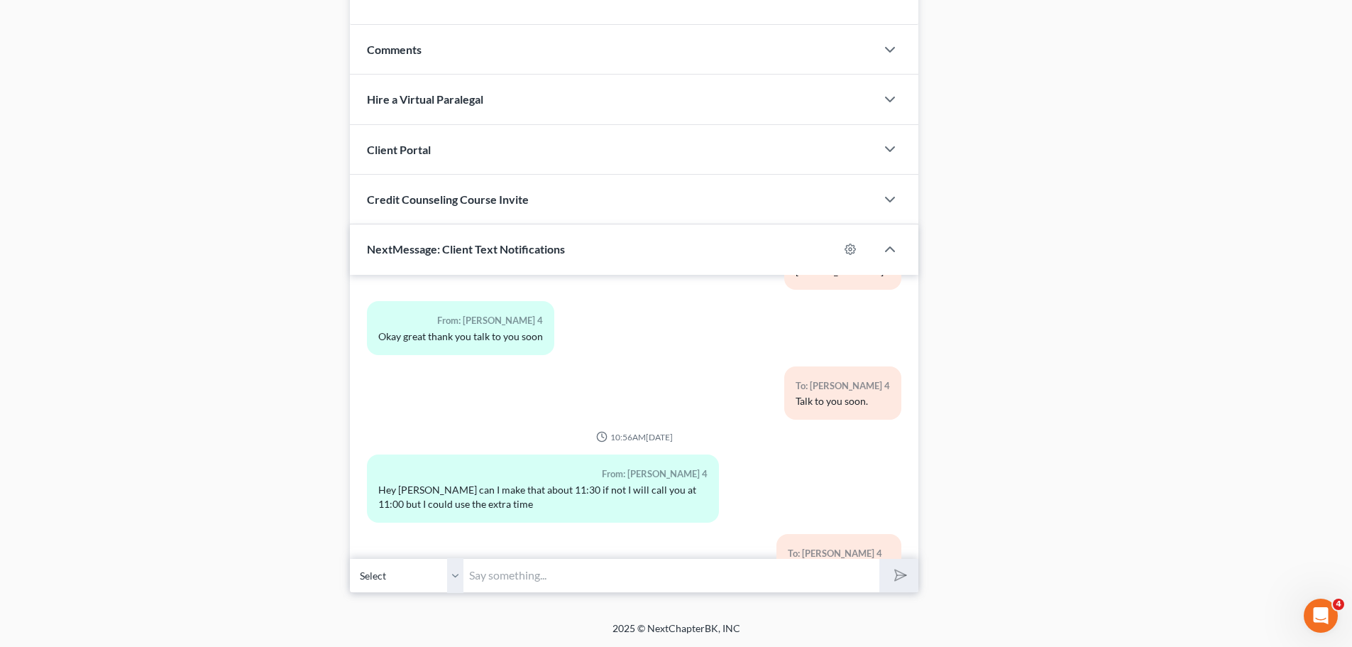
drag, startPoint x: 459, startPoint y: 573, endPoint x: 537, endPoint y: 577, distance: 78.2
click at [459, 573] on select "Select [PHONE_NUMBER] - [PERSON_NAME] 4" at bounding box center [407, 575] width 114 height 35
click at [537, 577] on input "text" at bounding box center [671, 575] width 416 height 35
paste input "[EMAIL_ADDRESS][DOMAIN_NAME]"
type input "case [EMAIL_ADDRESS][DOMAIN_NAME]"
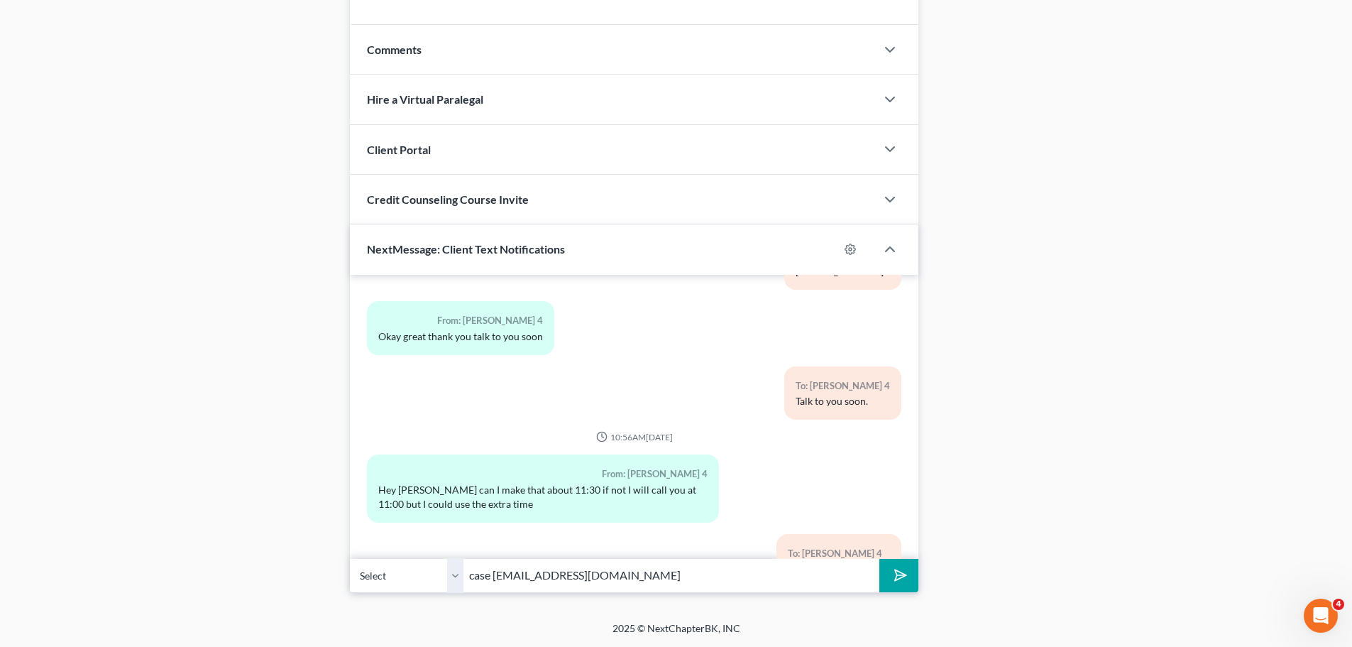
click at [879, 559] on button "submit" at bounding box center [898, 575] width 39 height 33
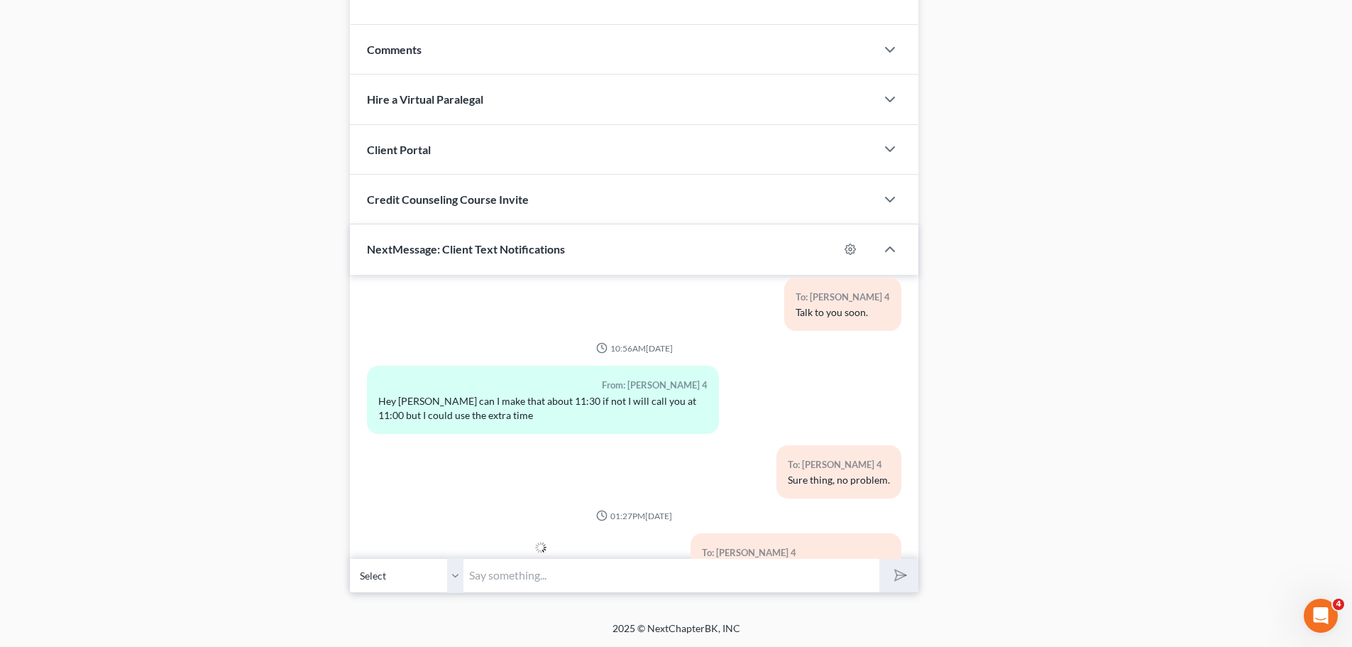
drag, startPoint x: 531, startPoint y: 597, endPoint x: 575, endPoint y: 571, distance: 50.9
click at [535, 578] on input "text" at bounding box center [671, 575] width 416 height 35
paste input "[EMAIL_ADDRESS][DOMAIN_NAME]"
click at [575, 571] on input "[EMAIL_ADDRESS][DOMAIN_NAME]" at bounding box center [671, 575] width 416 height 35
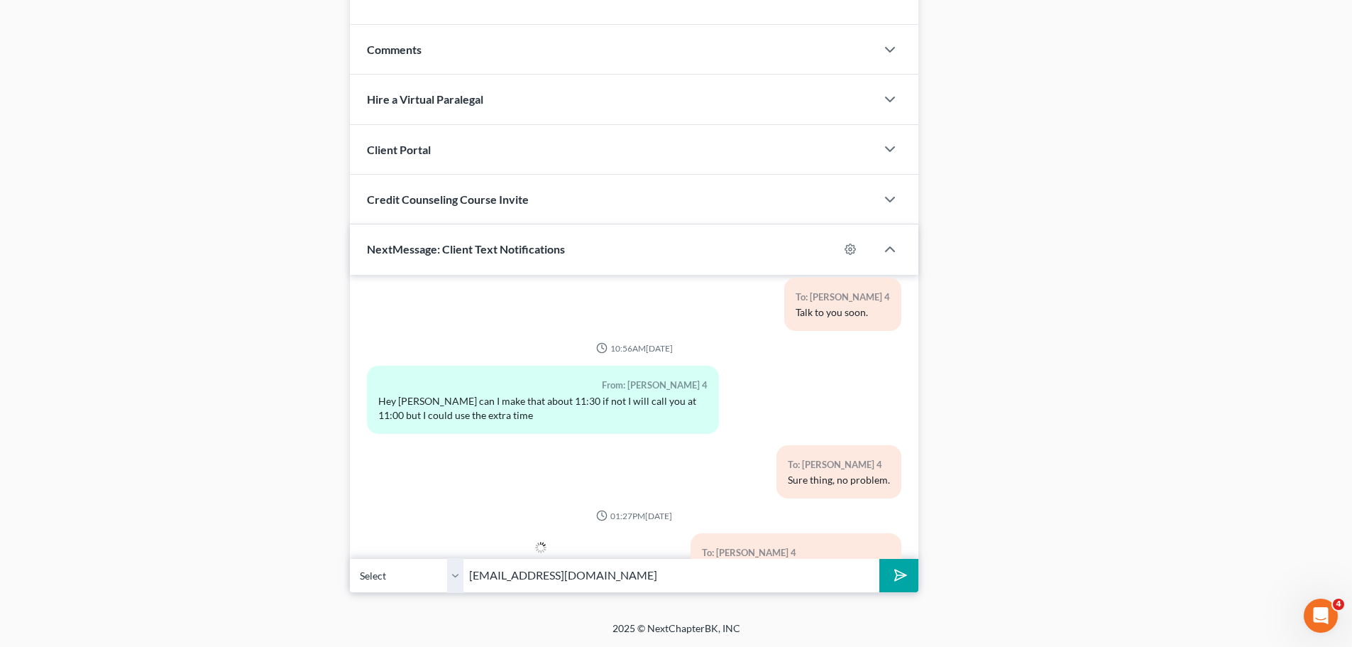
paste input "[EMAIL_ADDRESS][DOMAIN_NAME]"
paste input "text"
paste input "25CY-CV10601"
type input "25CY-CV10601"
click at [903, 581] on icon "submit" at bounding box center [898, 575] width 14 height 14
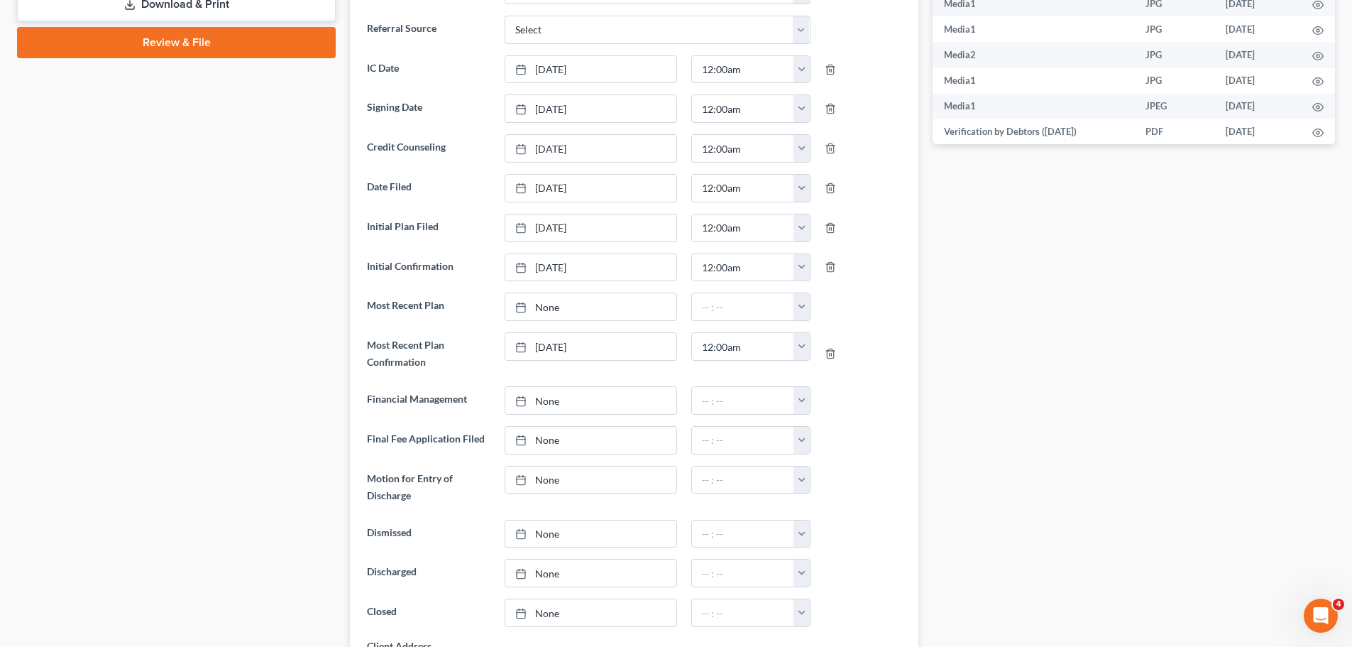
scroll to position [31929, 0]
